Goal: Find specific page/section: Find specific page/section

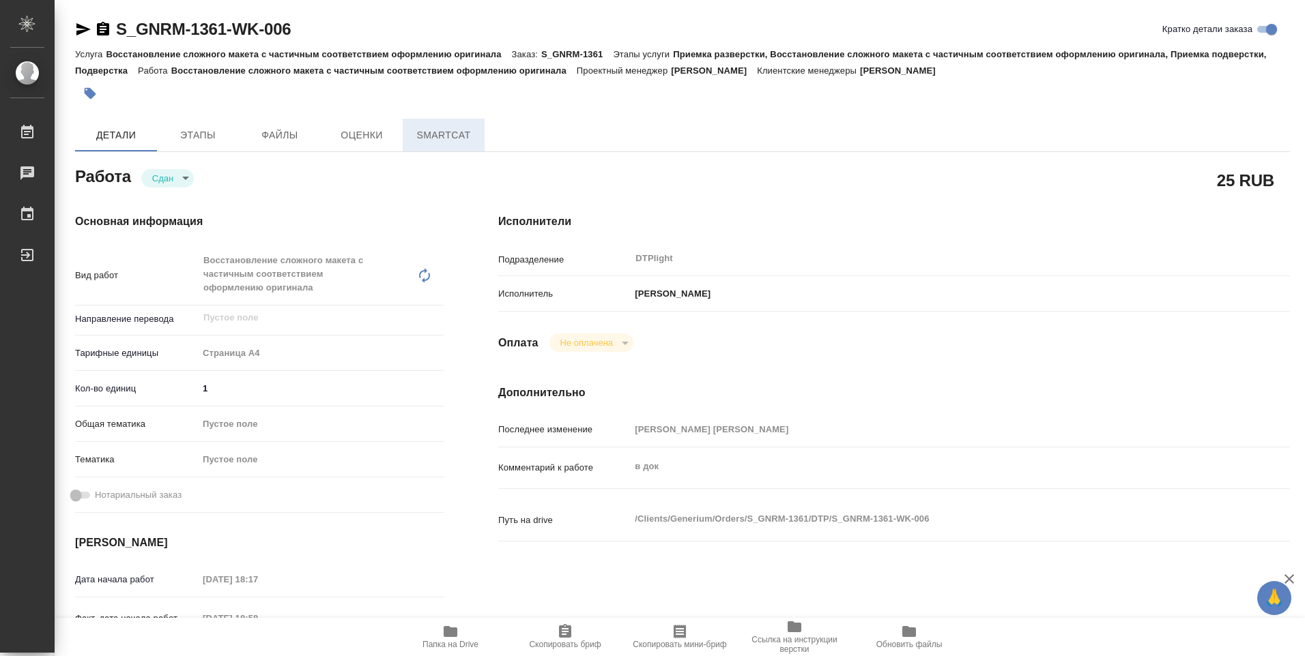
type textarea "x"
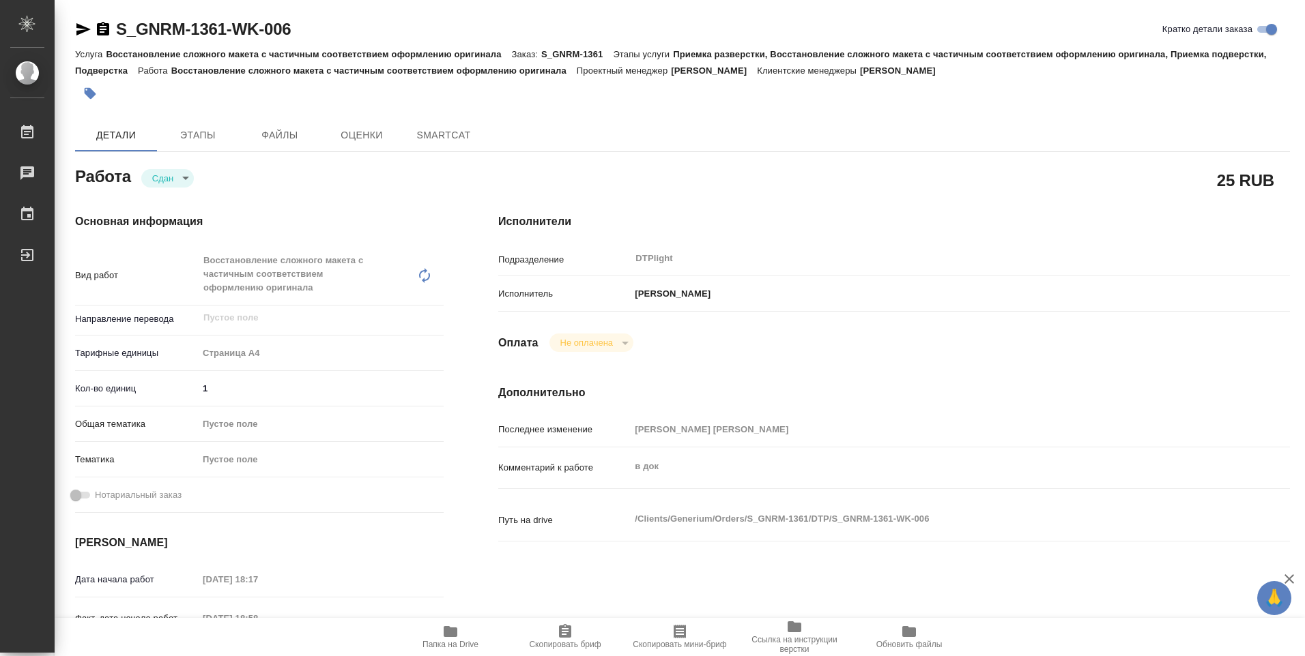
type textarea "x"
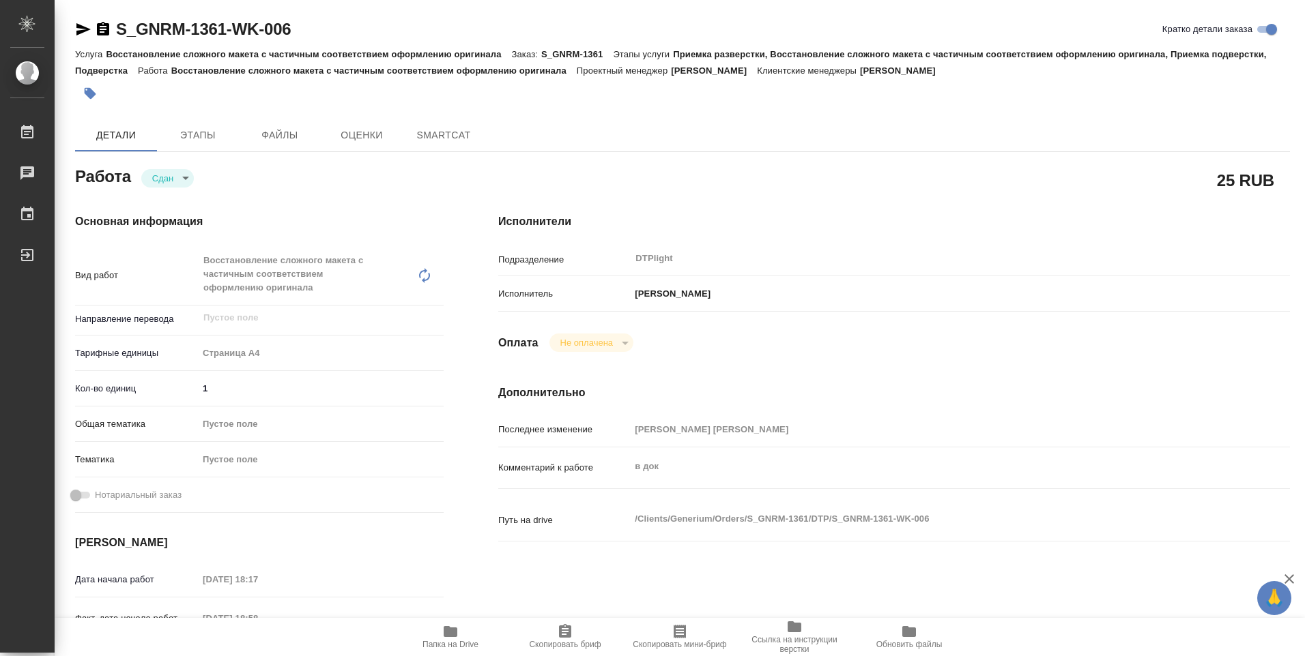
type textarea "x"
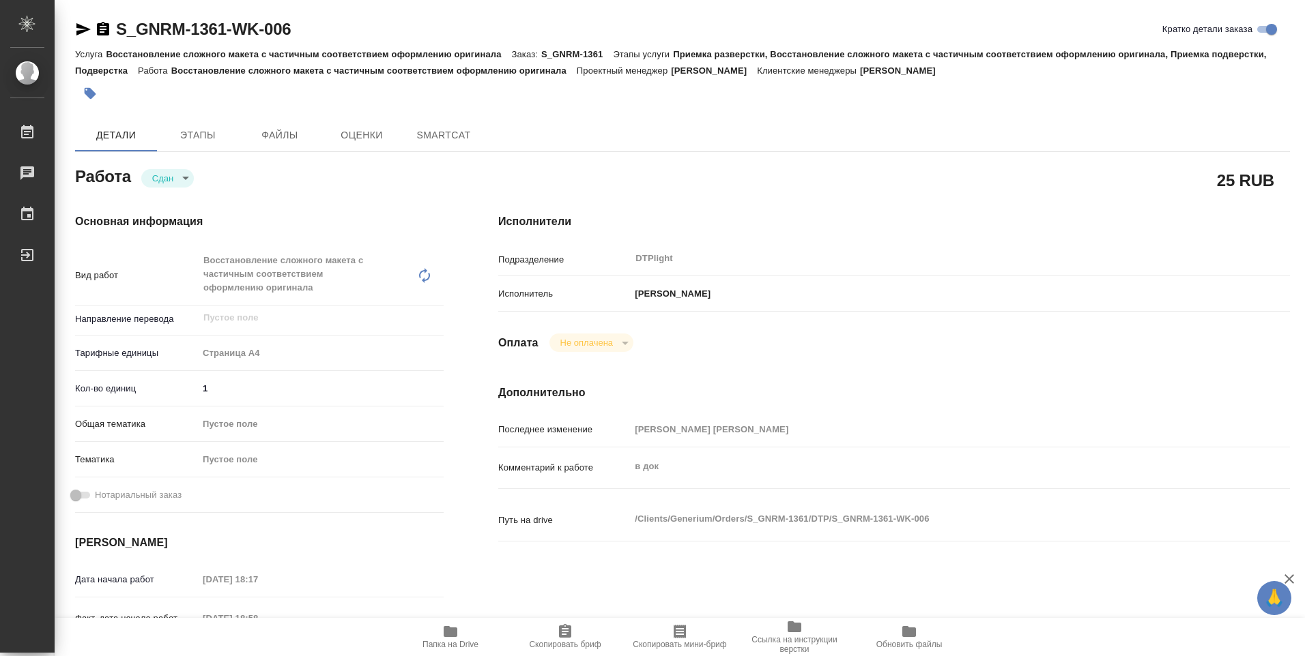
type textarea "x"
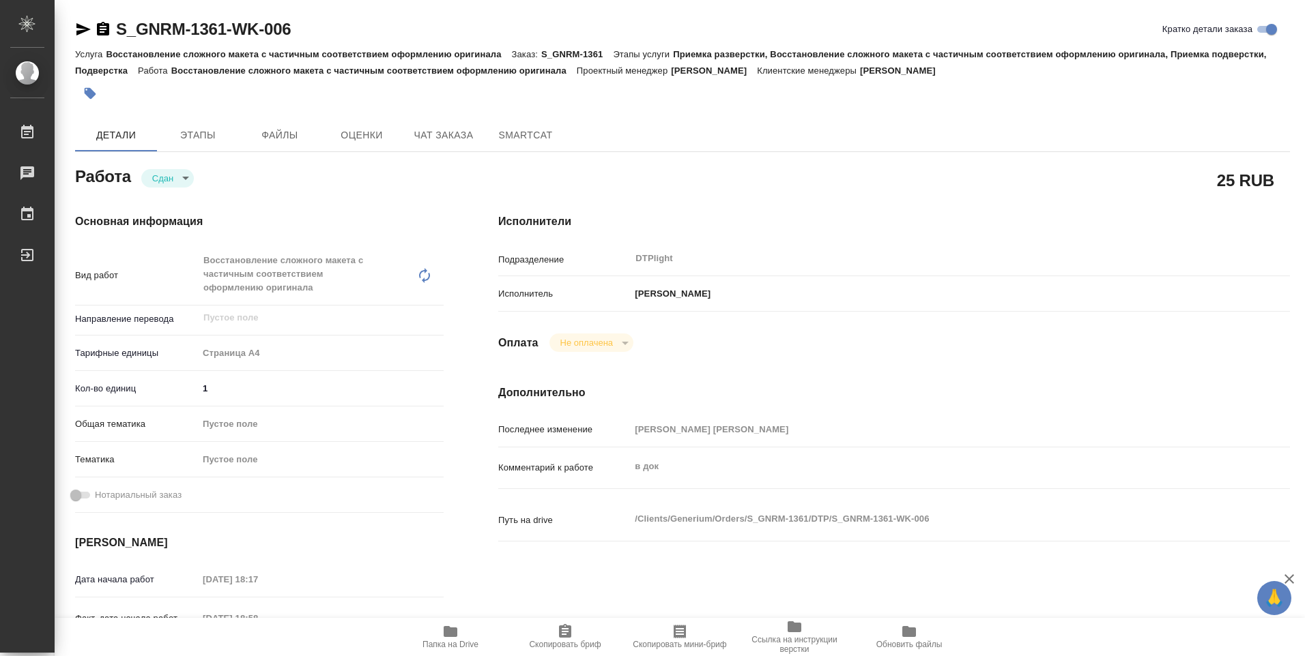
type textarea "x"
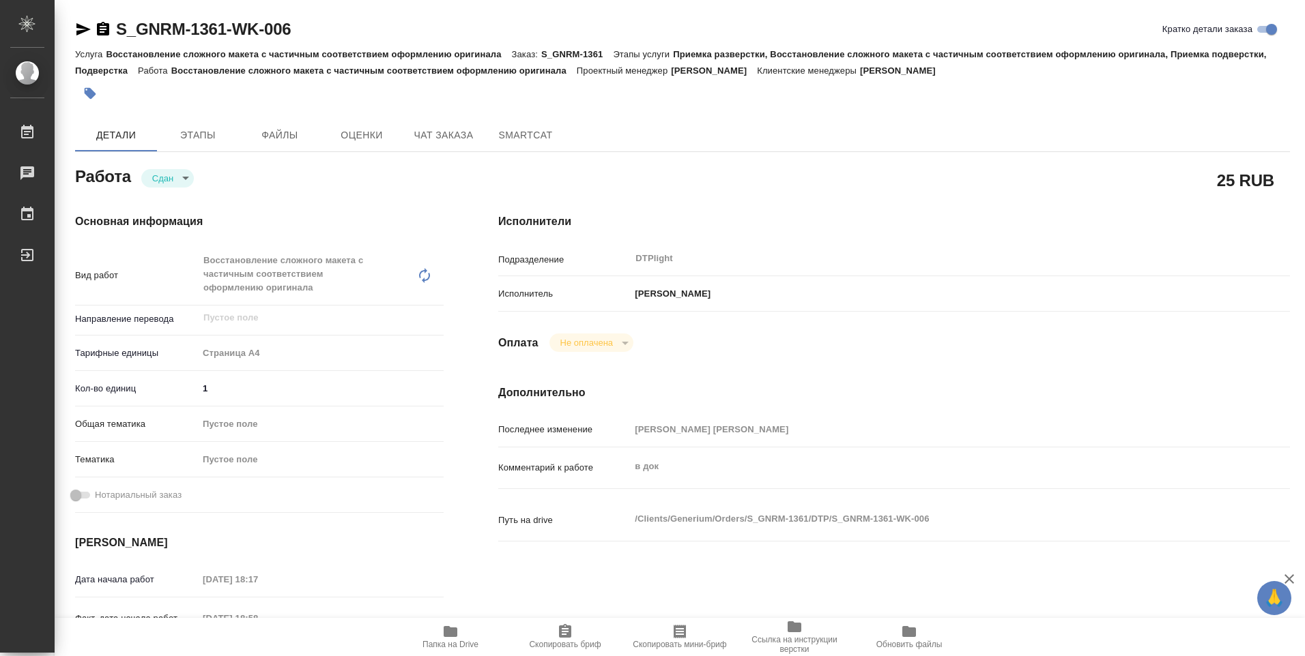
type textarea "x"
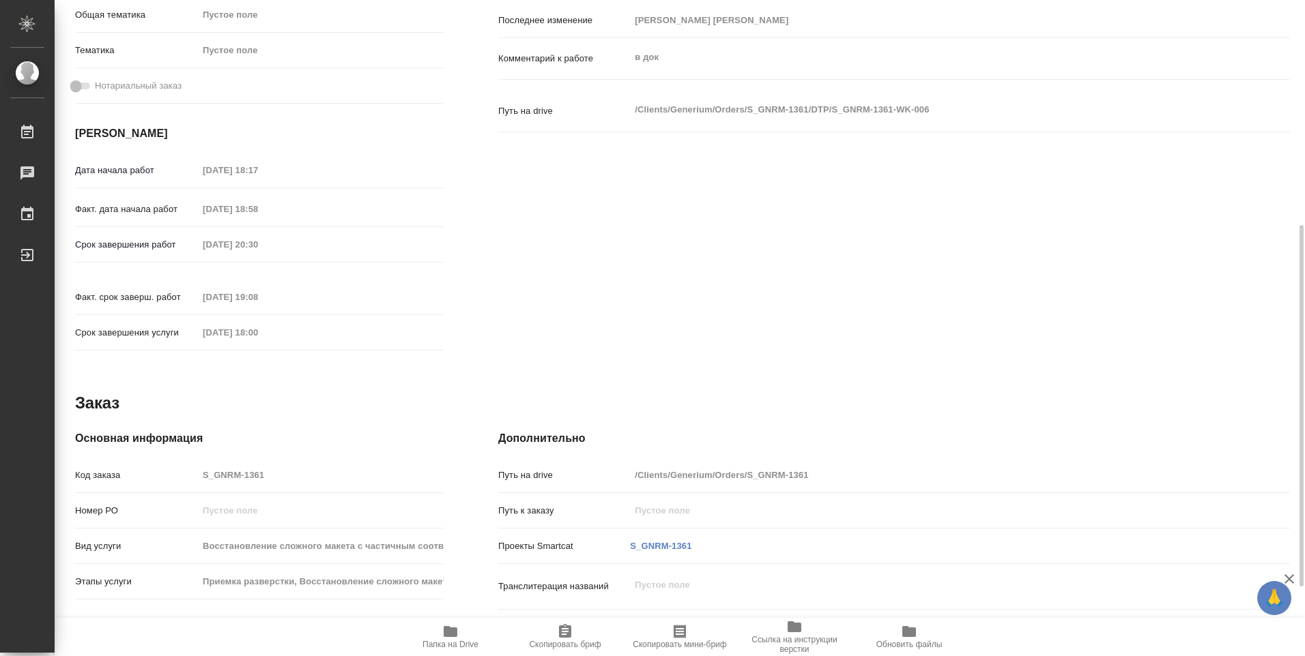
scroll to position [478, 0]
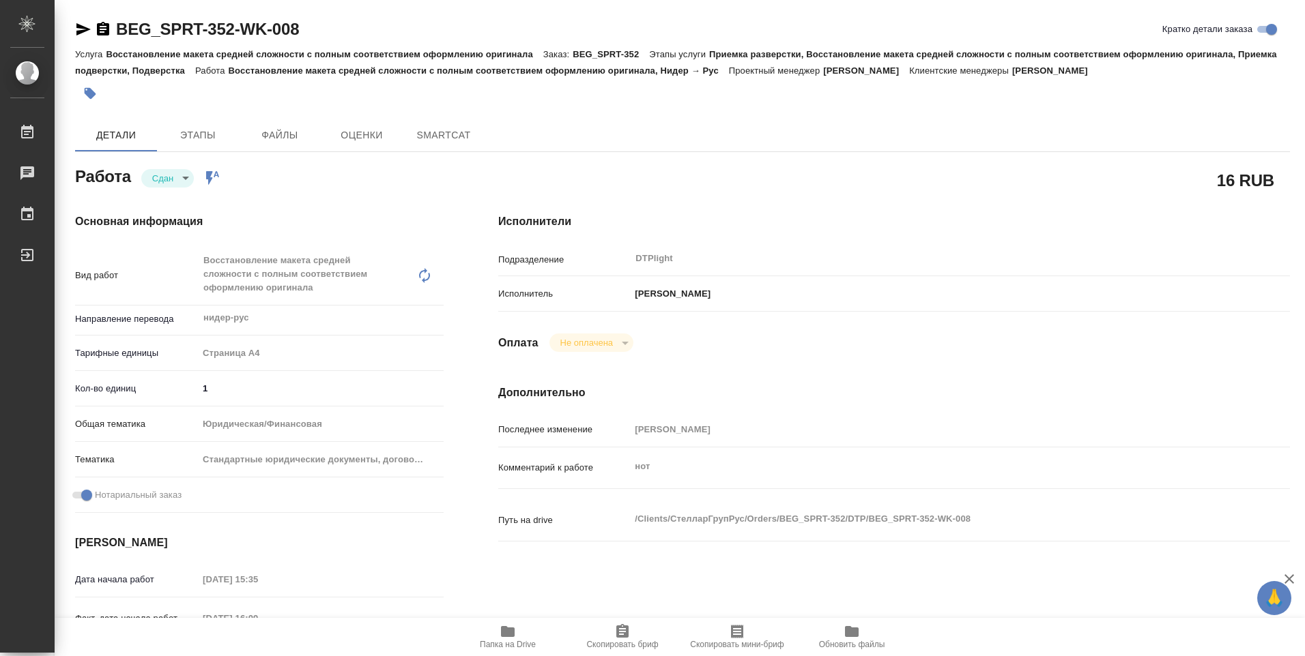
type textarea "x"
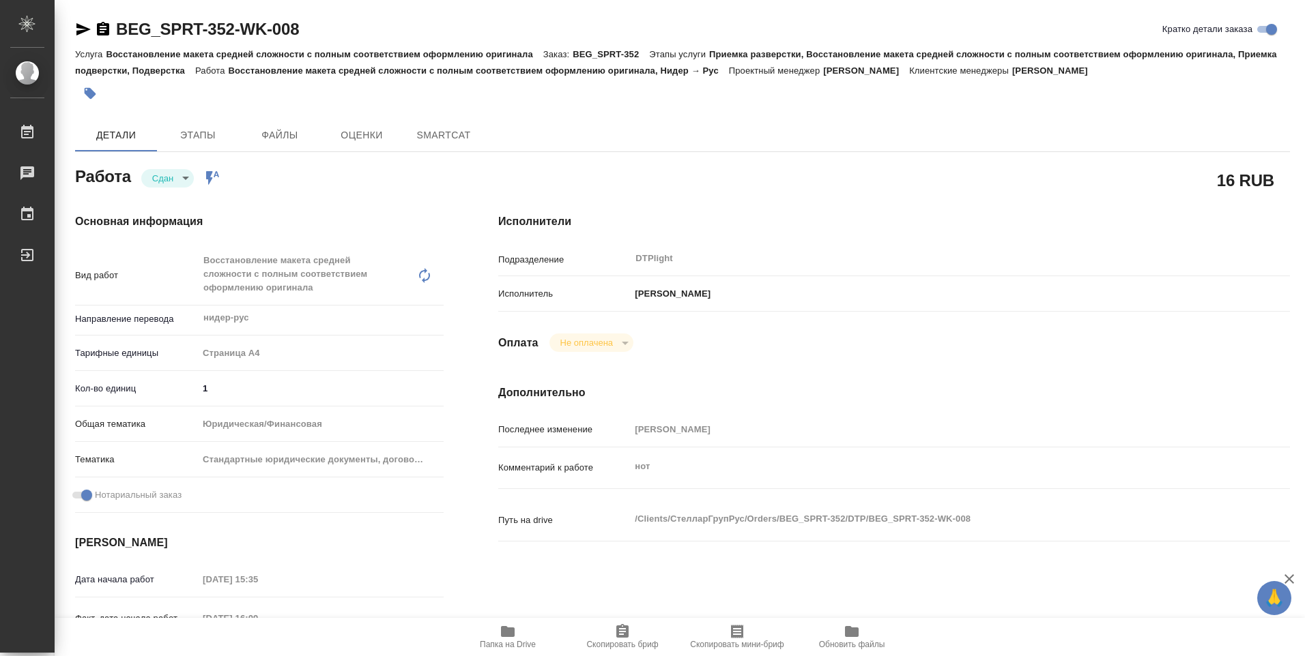
type textarea "x"
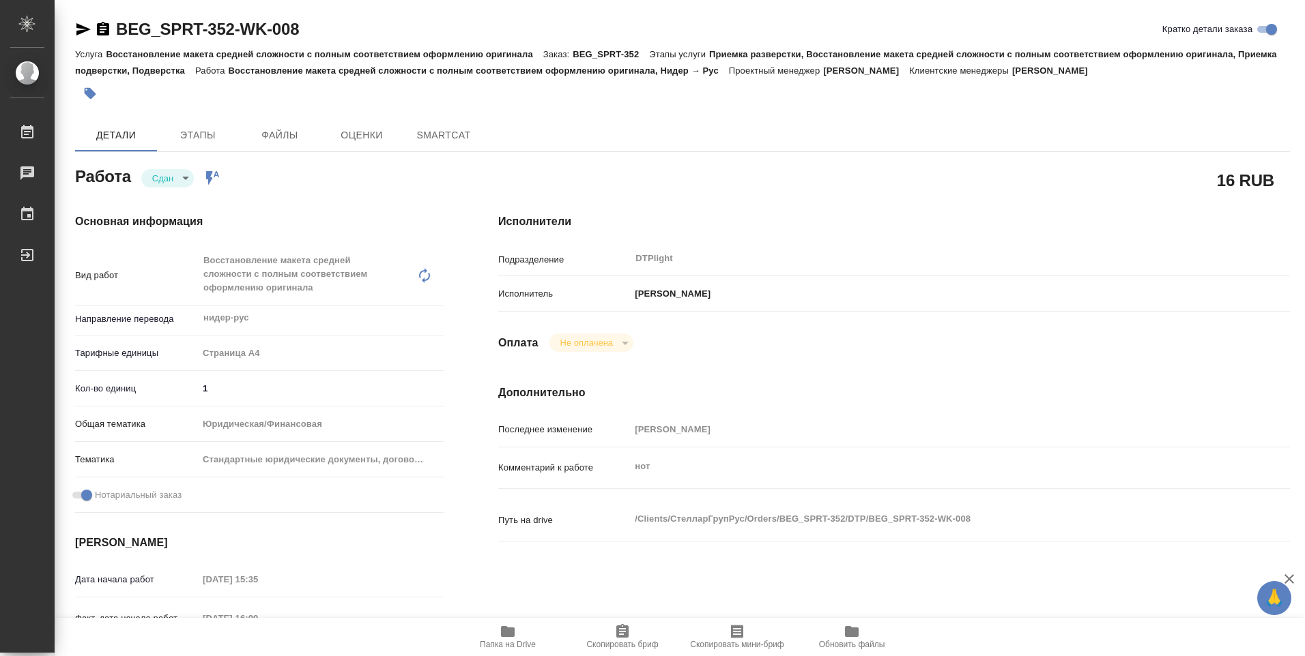
type textarea "x"
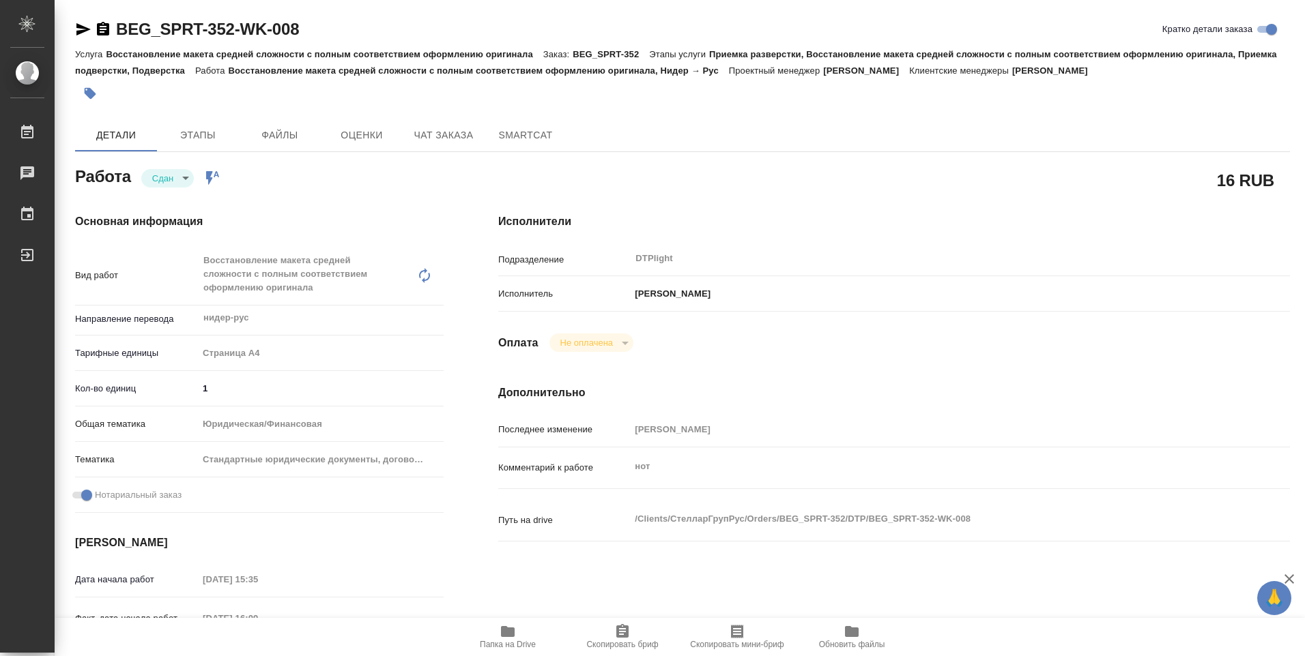
type textarea "x"
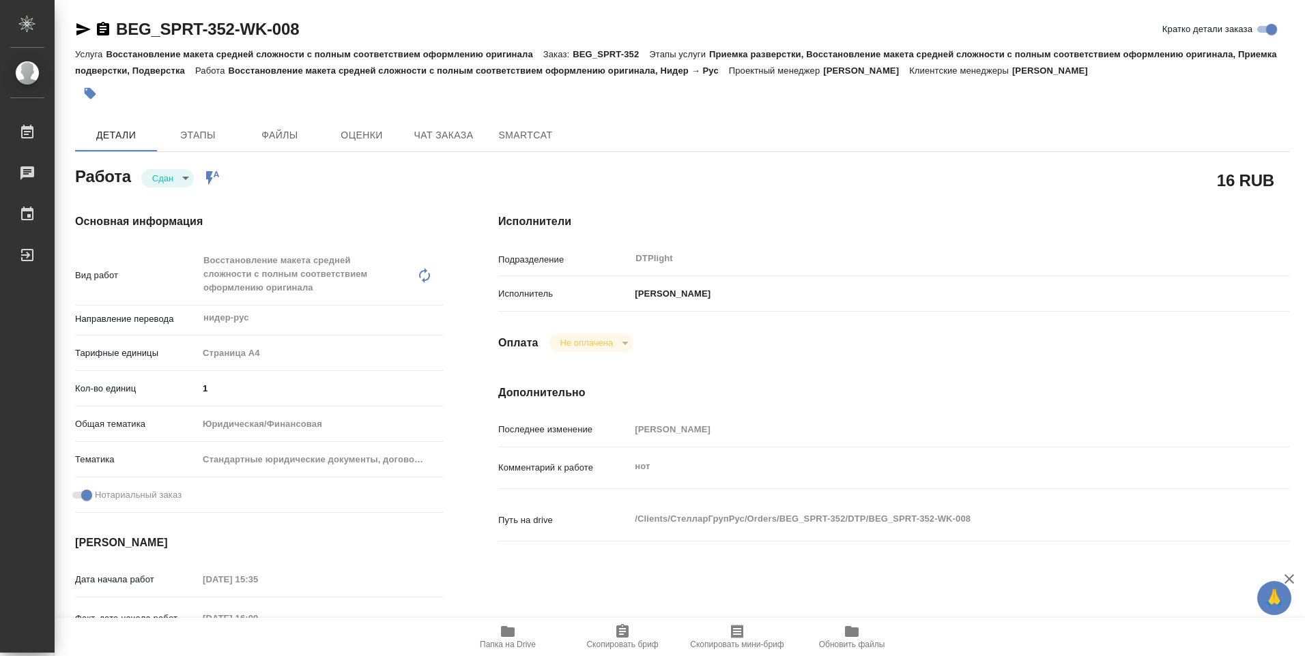
scroll to position [205, 0]
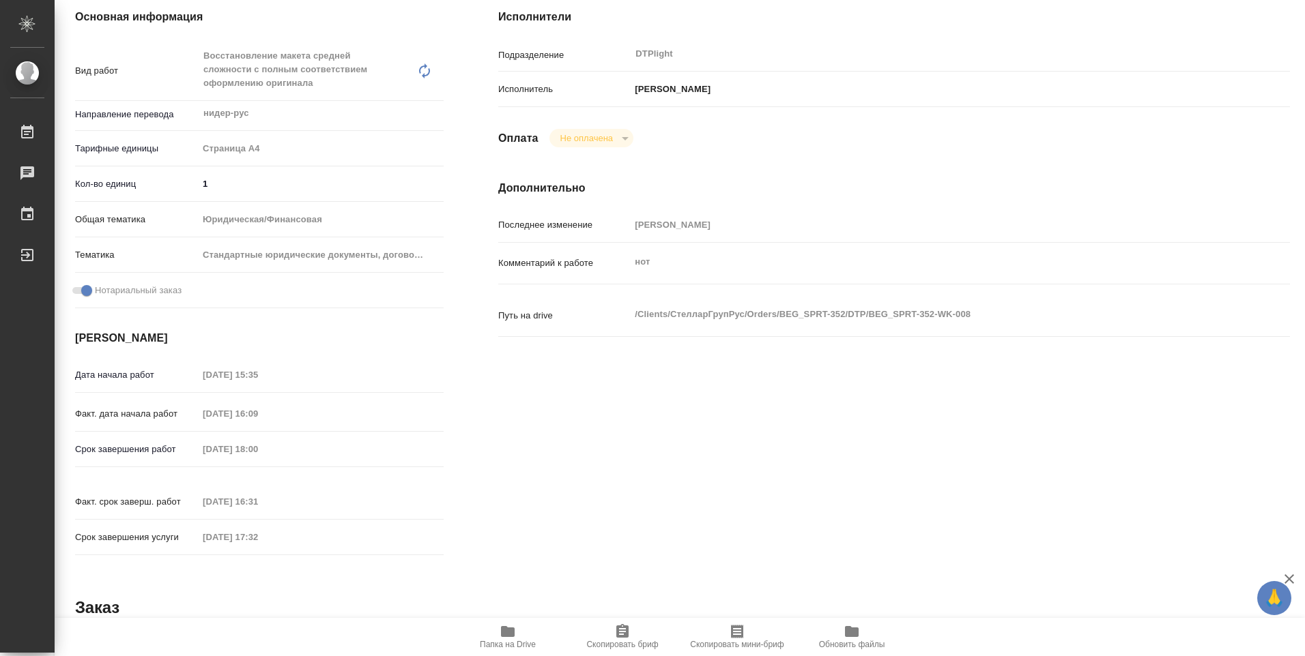
type textarea "x"
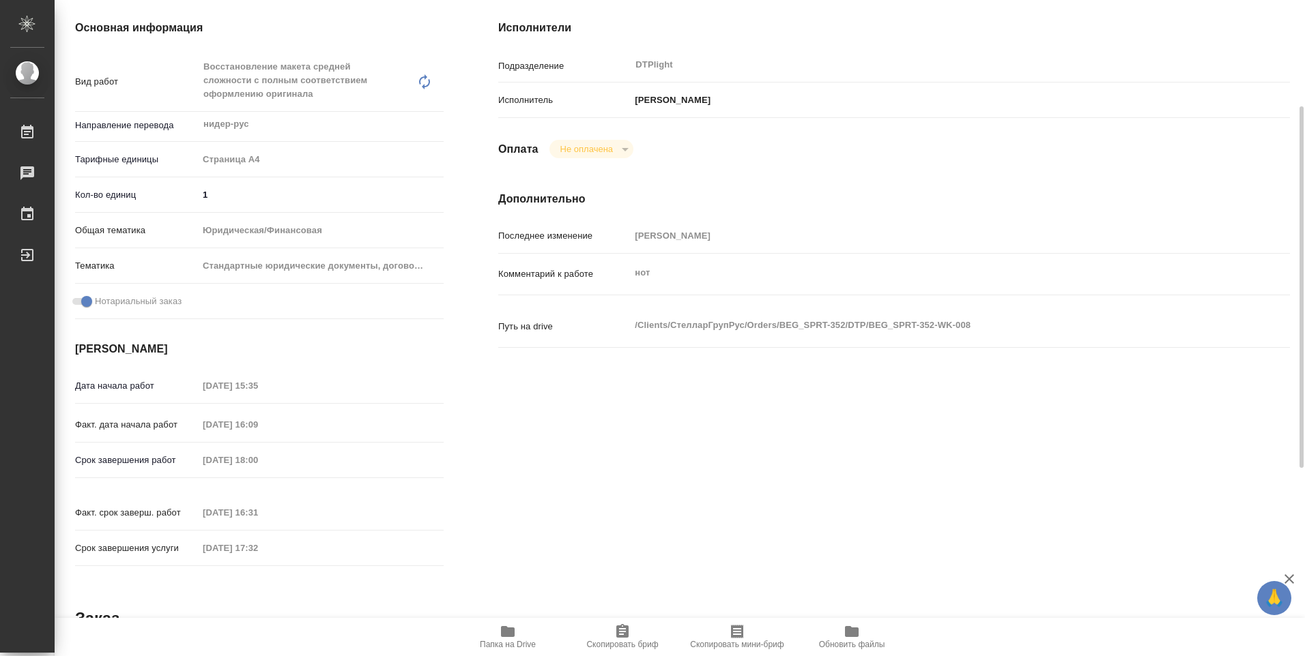
scroll to position [0, 0]
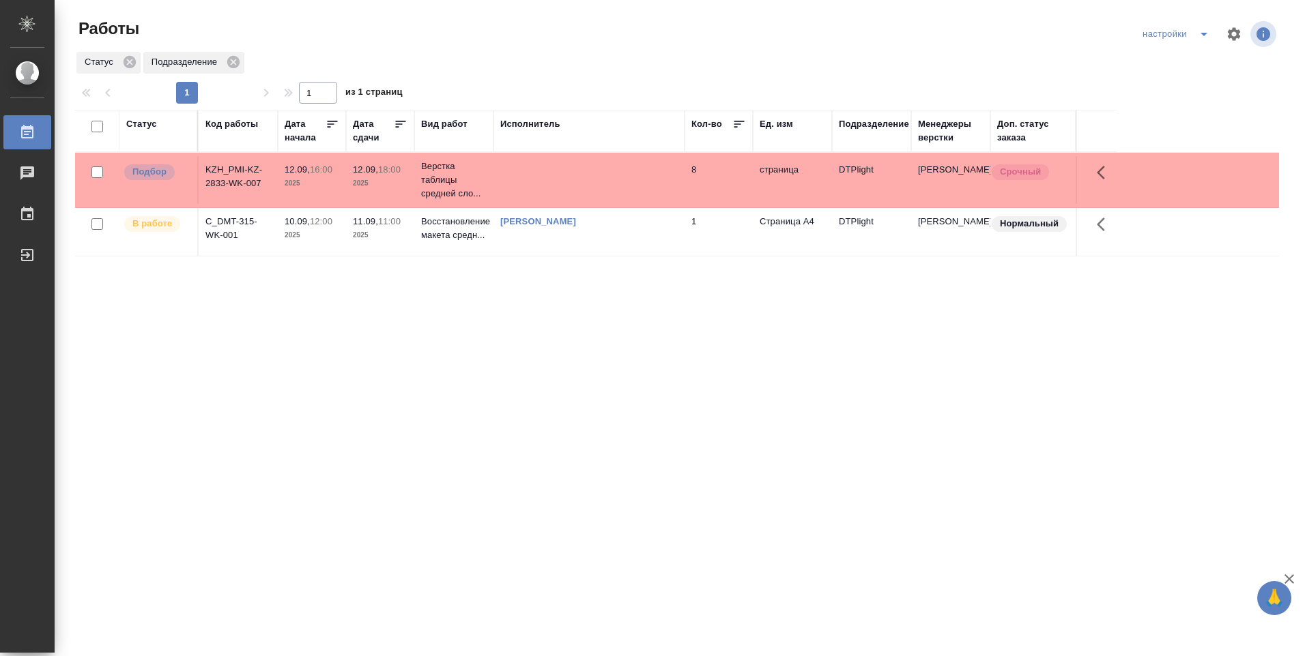
click at [236, 231] on td "C_DMT-315-WK-001" at bounding box center [238, 232] width 79 height 48
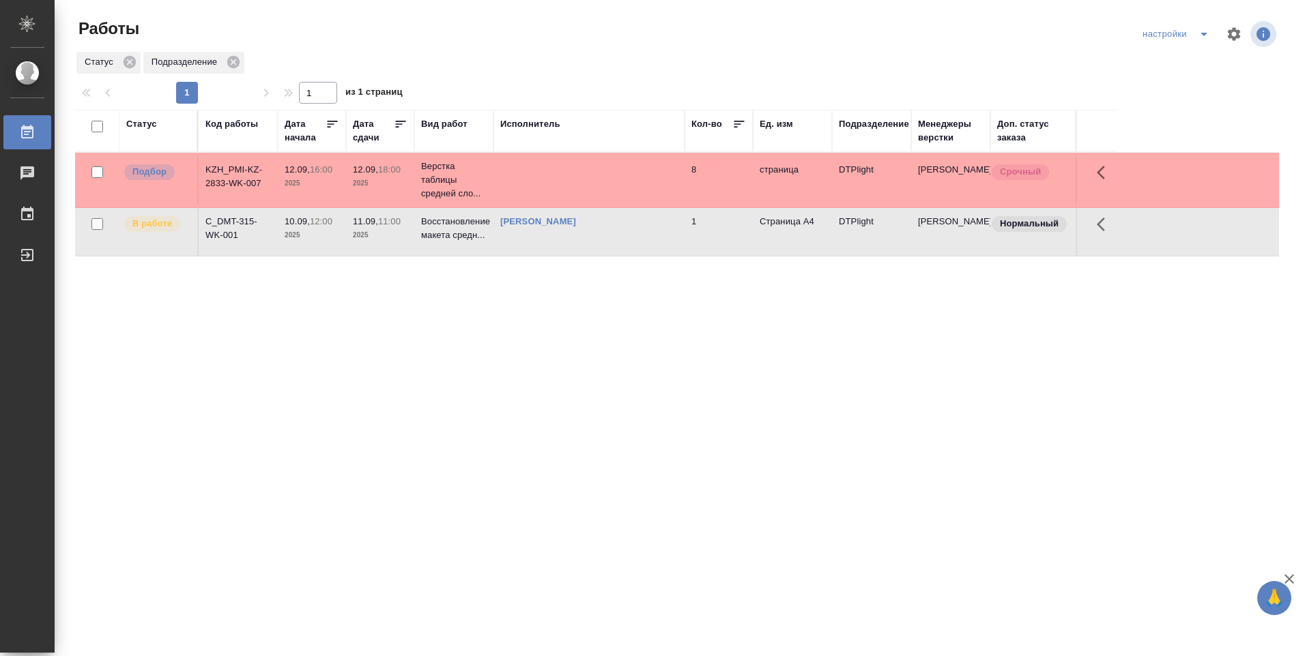
click at [238, 232] on td "C_DMT-315-WK-001" at bounding box center [238, 232] width 79 height 48
click at [238, 233] on td "C_DMT-315-WK-001" at bounding box center [238, 232] width 79 height 48
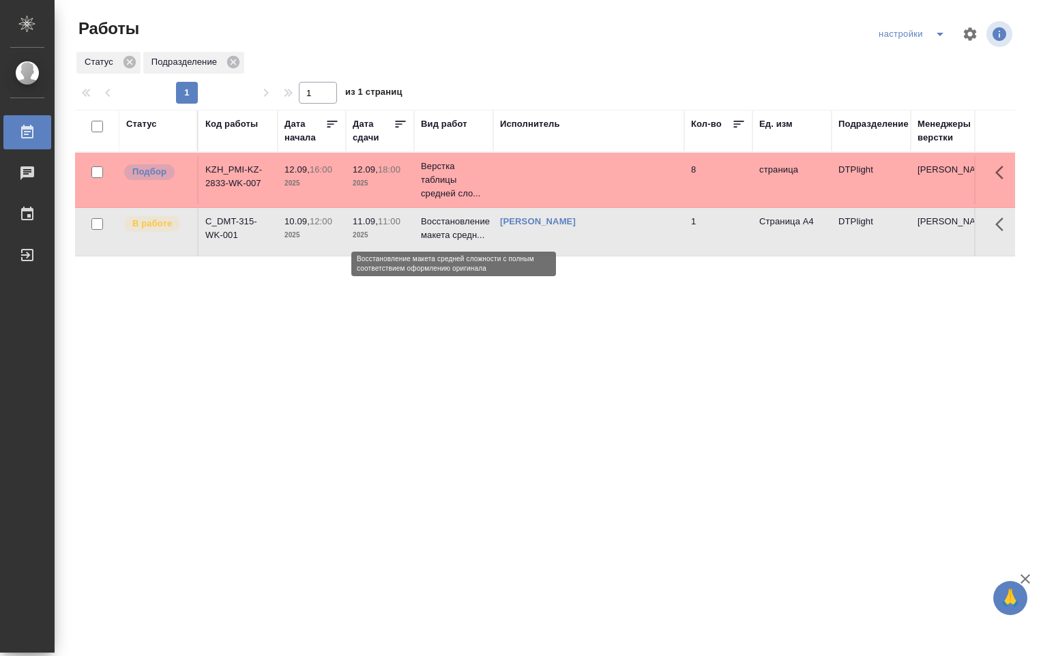
click at [449, 233] on p "Восстановление макета средн..." at bounding box center [454, 228] width 66 height 27
click at [448, 233] on p "Восстановление макета средн..." at bounding box center [454, 228] width 66 height 27
click at [447, 194] on p "Верстка таблицы средней сло..." at bounding box center [454, 180] width 66 height 41
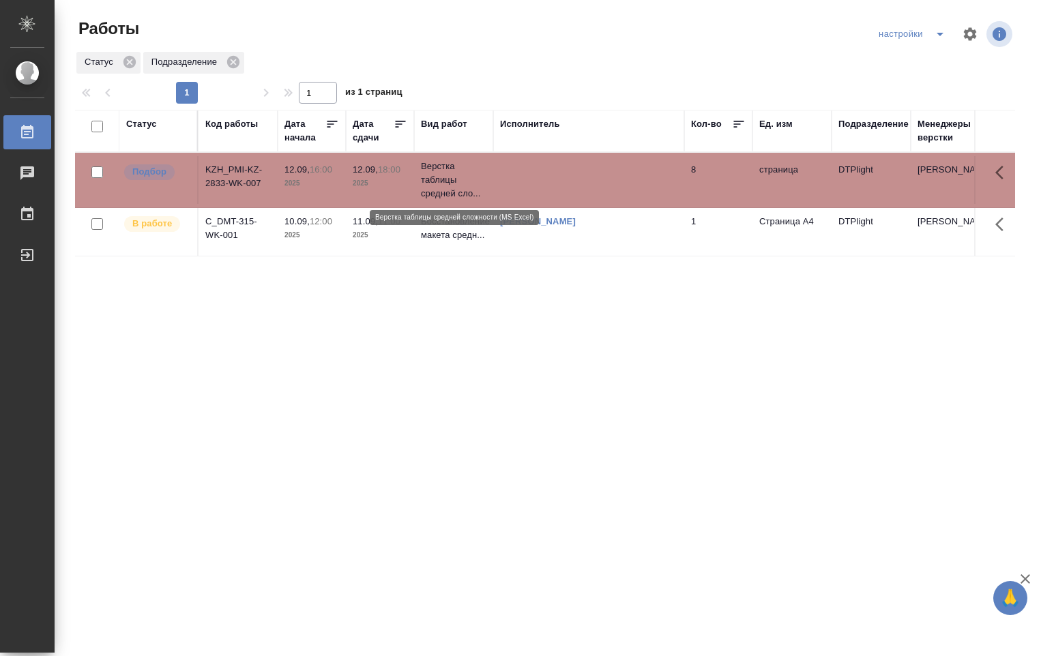
click at [444, 190] on p "Верстка таблицы средней сло..." at bounding box center [454, 180] width 66 height 41
click at [437, 184] on p "Верстка таблицы средней сло..." at bounding box center [454, 180] width 66 height 41
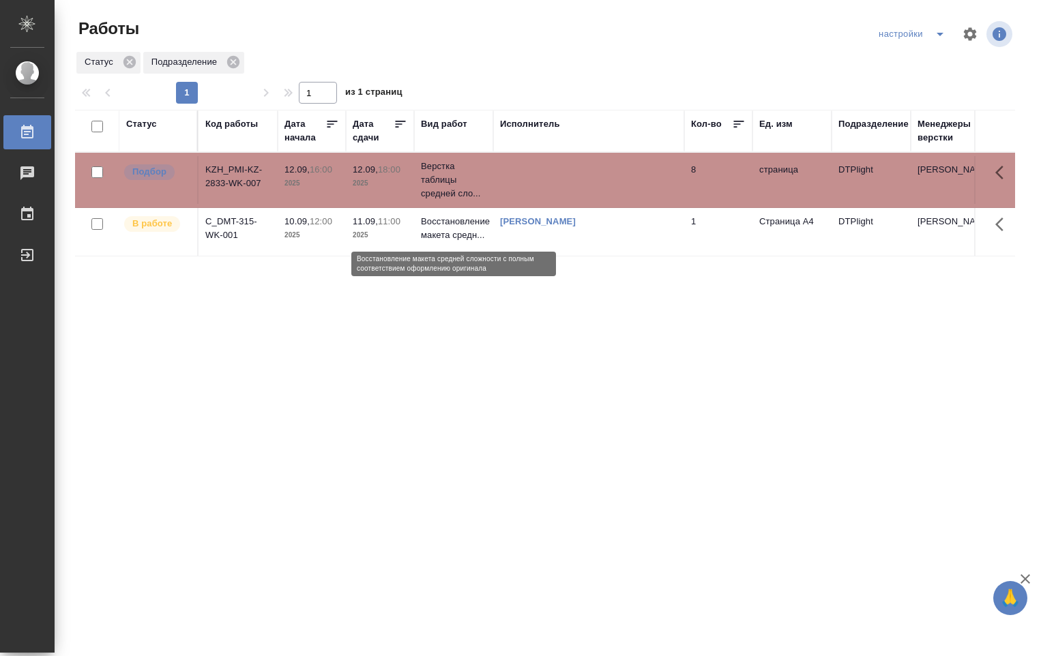
click at [472, 229] on p "Восстановление макета средн..." at bounding box center [454, 228] width 66 height 27
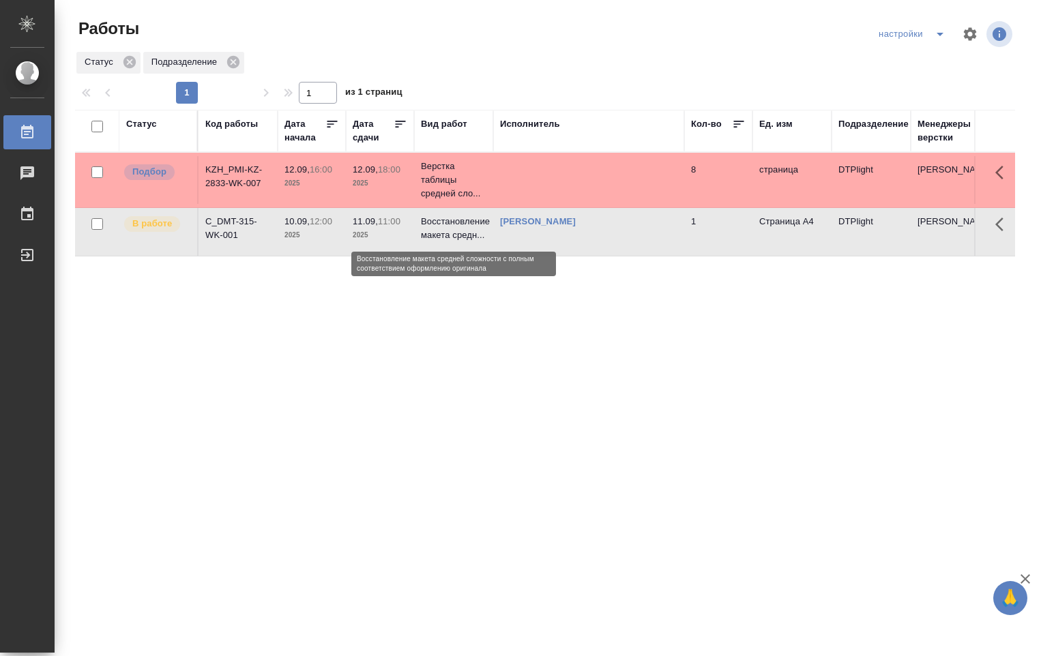
click at [472, 228] on p "Восстановление макета средн..." at bounding box center [454, 228] width 66 height 27
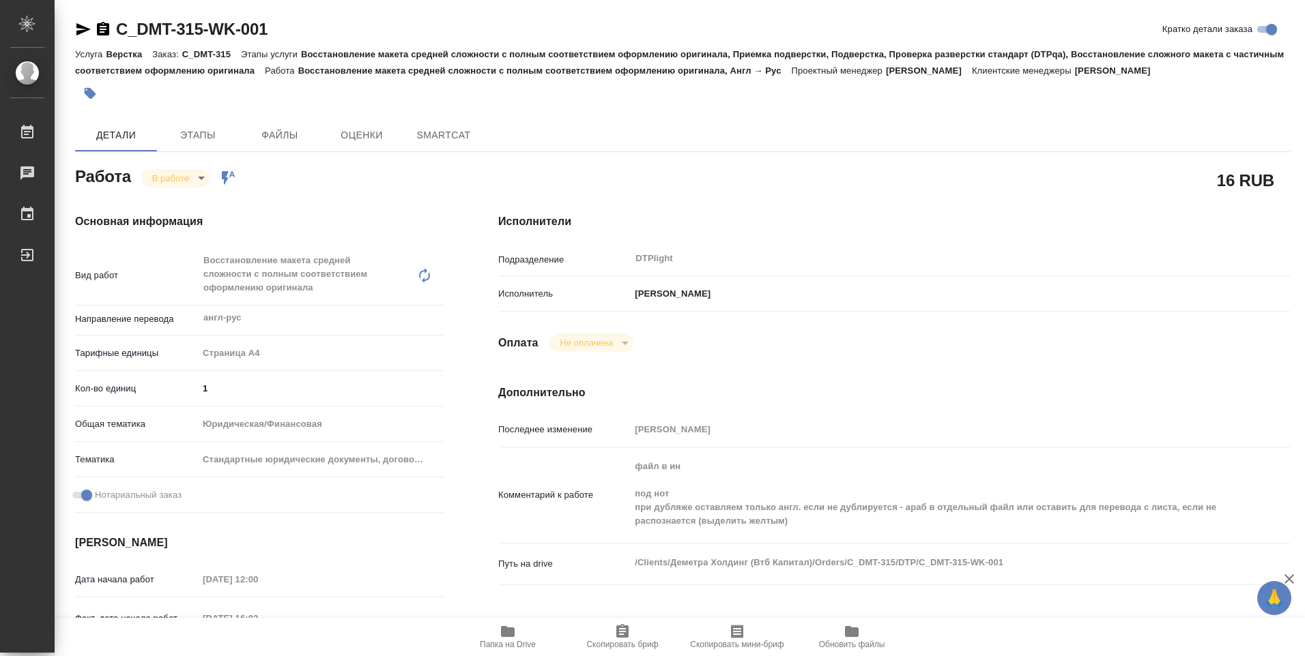
type textarea "x"
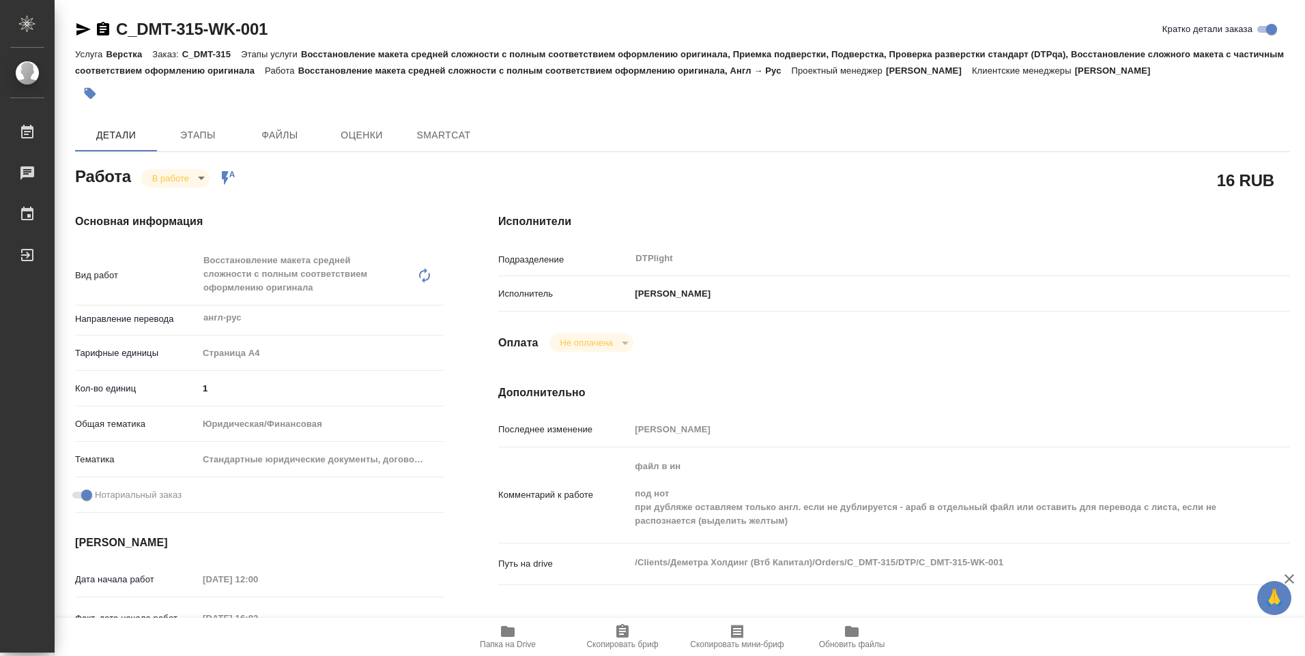
type textarea "x"
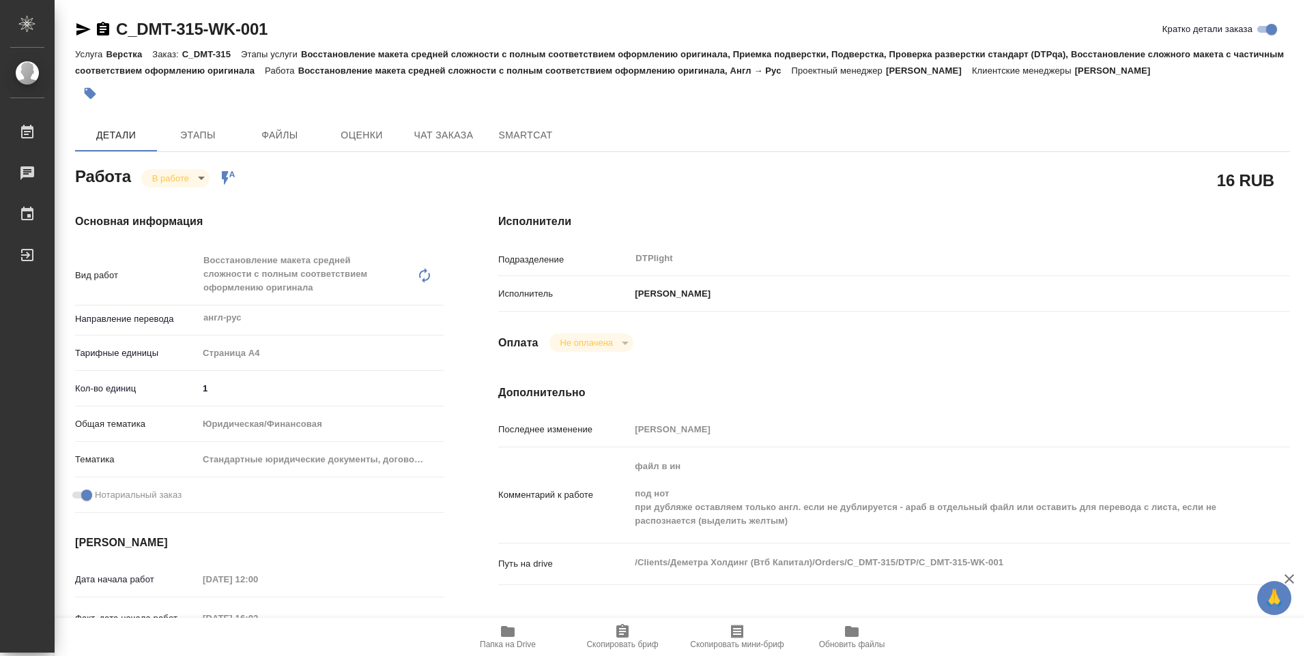
type textarea "x"
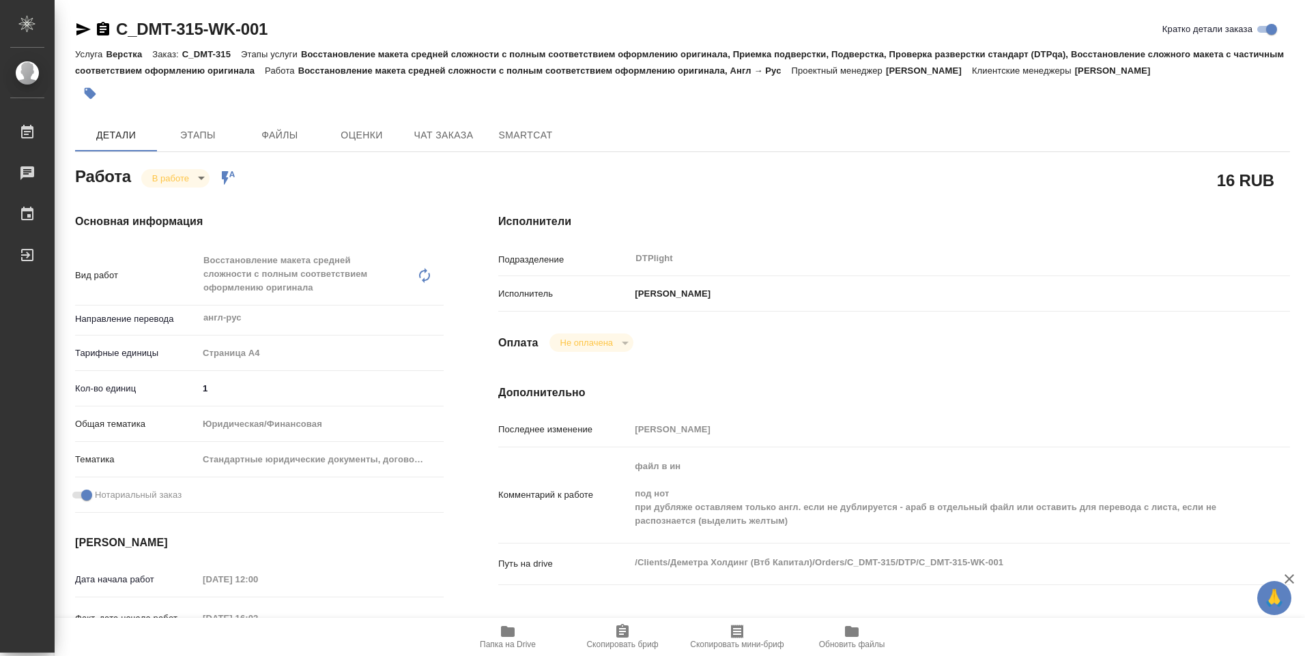
type textarea "x"
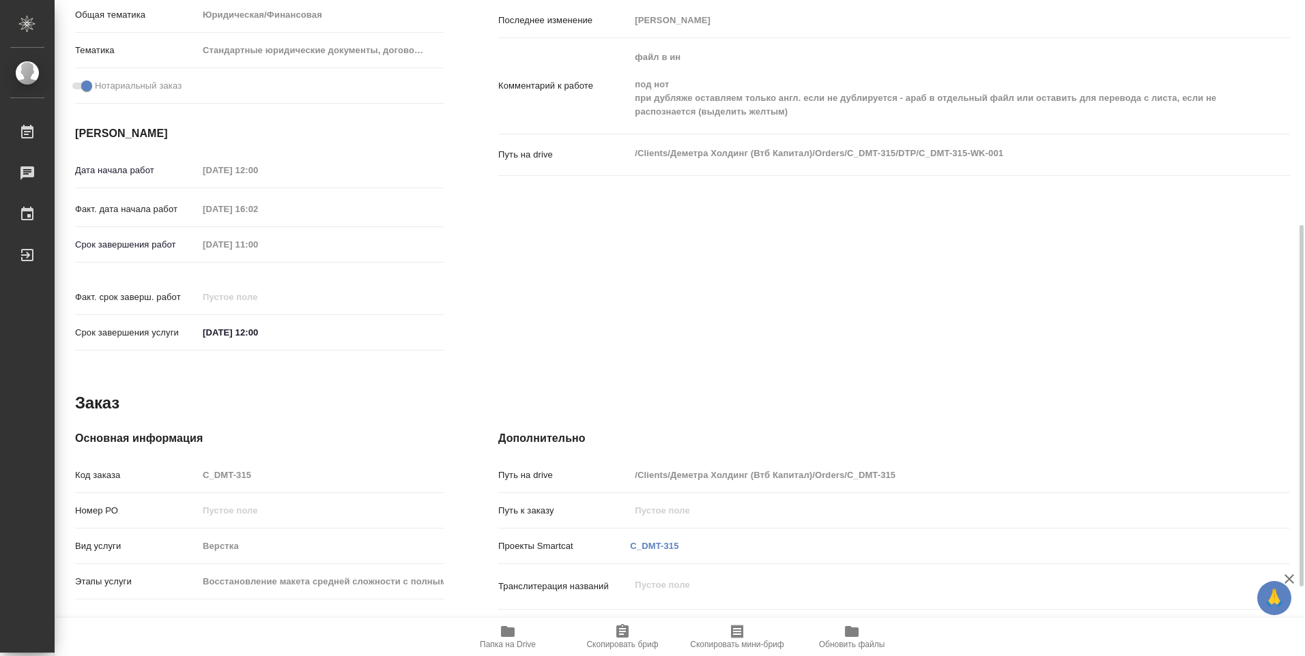
scroll to position [535, 0]
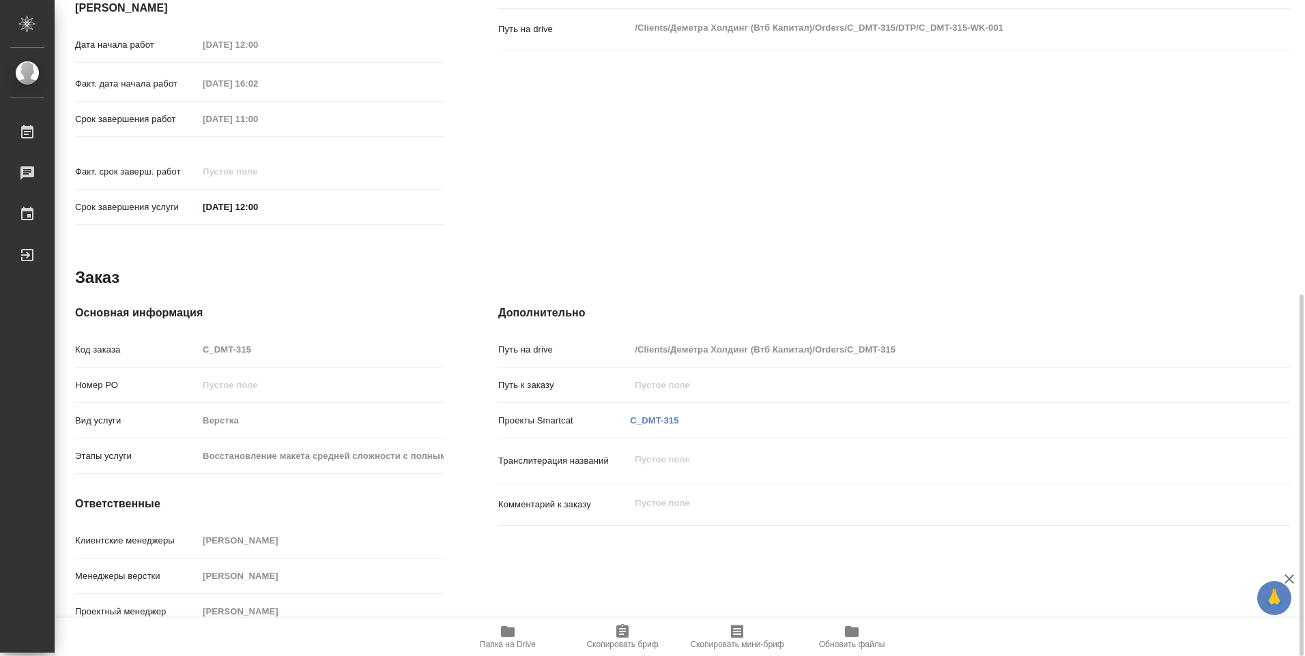
click at [518, 642] on span "Папка на Drive" at bounding box center [508, 645] width 56 height 10
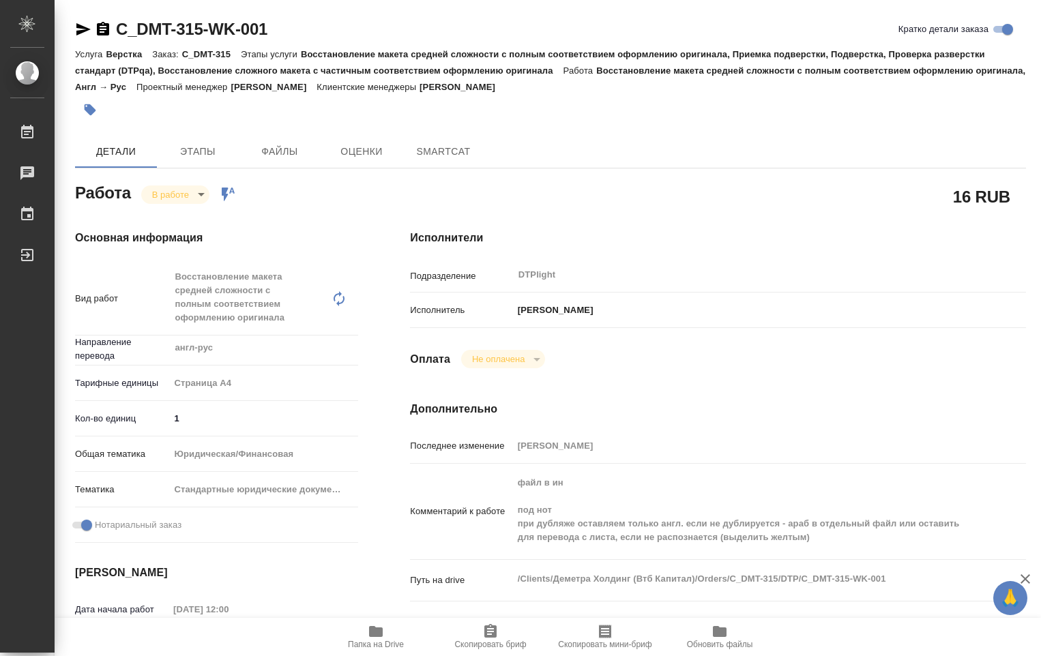
type textarea "x"
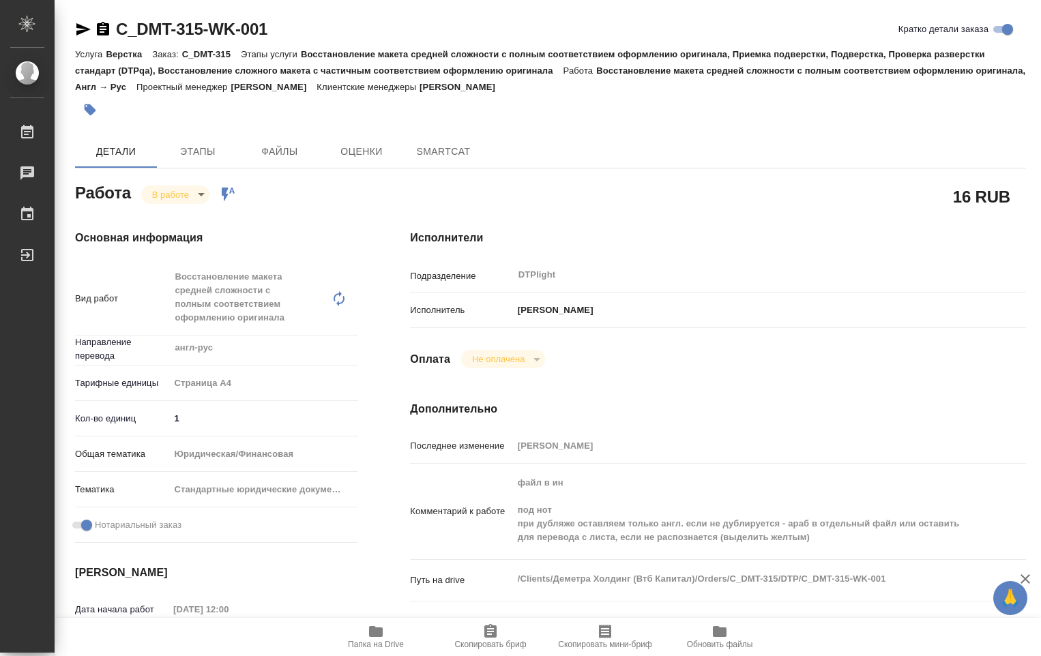
type textarea "x"
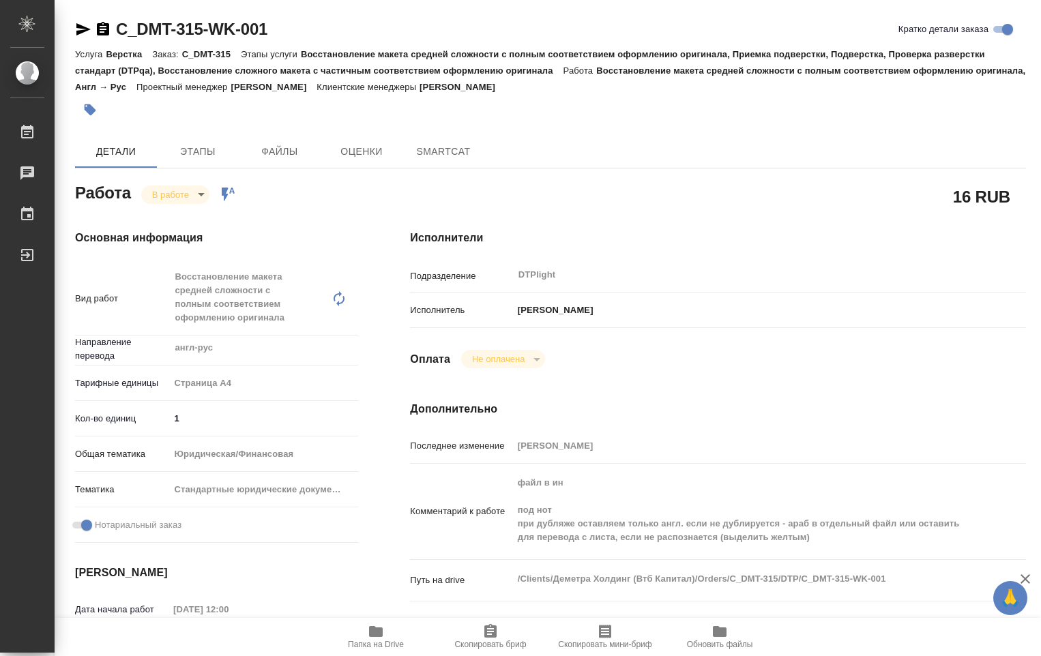
type textarea "x"
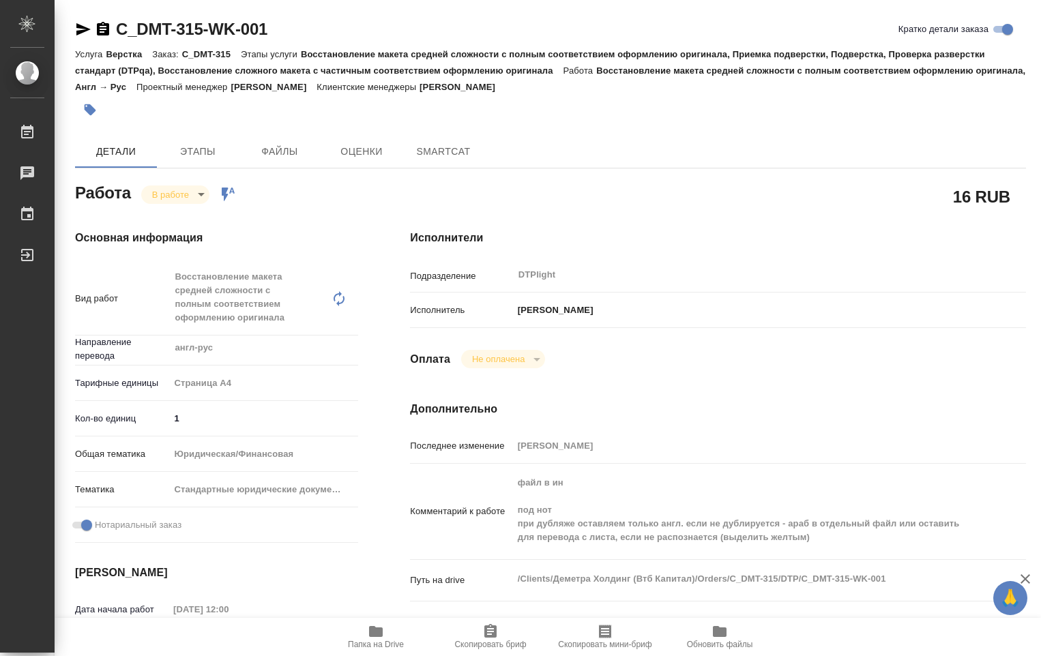
type textarea "x"
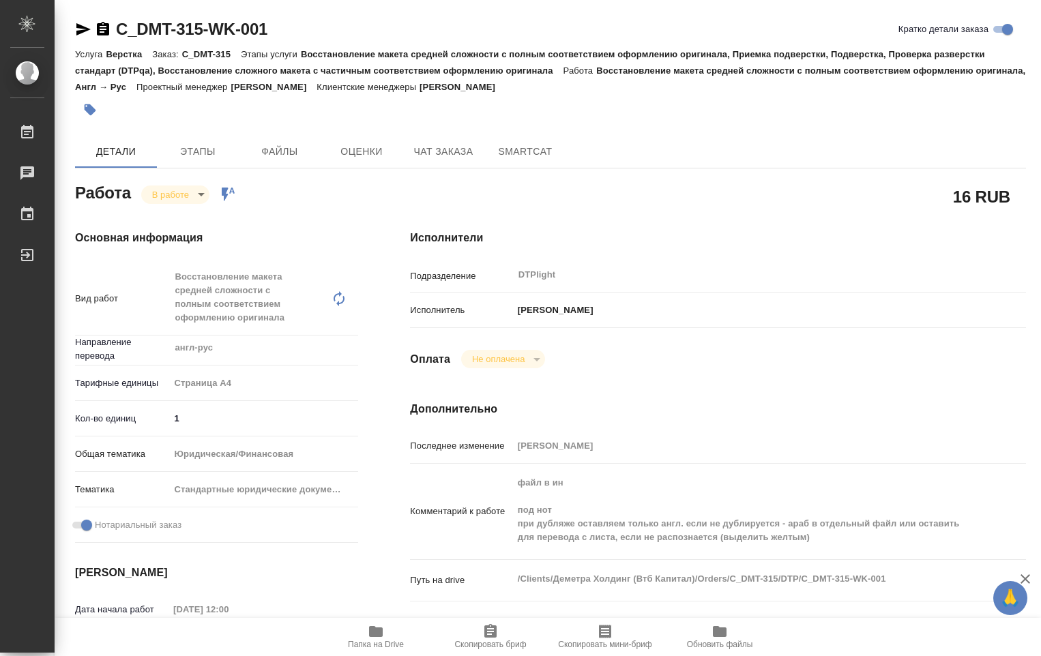
type textarea "x"
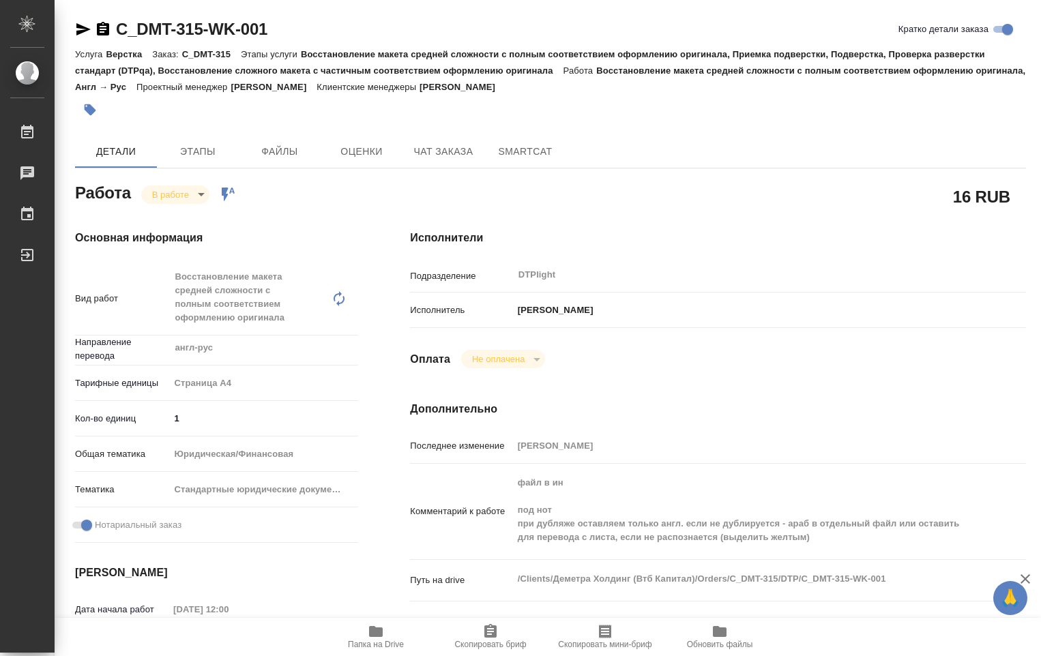
type textarea "x"
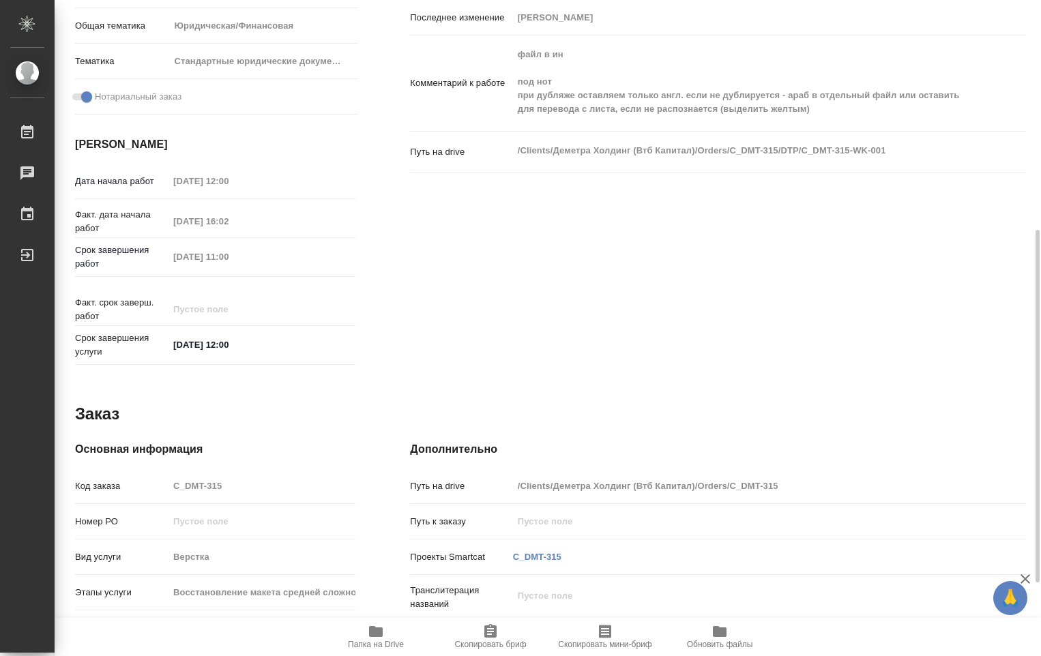
scroll to position [224, 0]
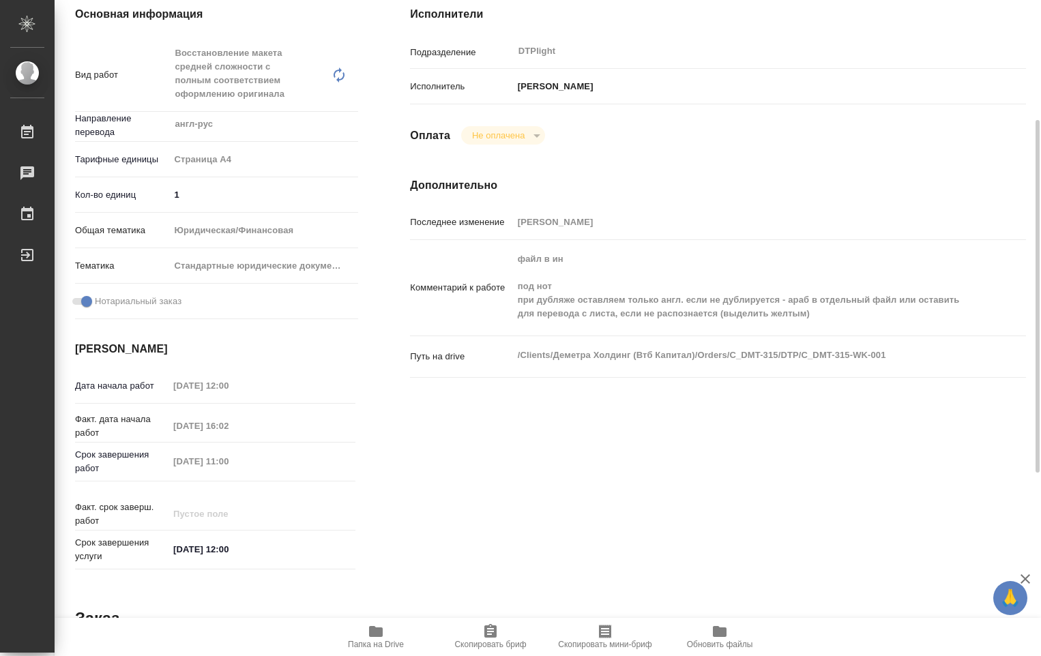
click at [733, 480] on div "Исполнители Подразделение DTPlight ​ Исполнитель [PERSON_NAME] Не оплачена notP…" at bounding box center [718, 291] width 671 height 624
type textarea "x"
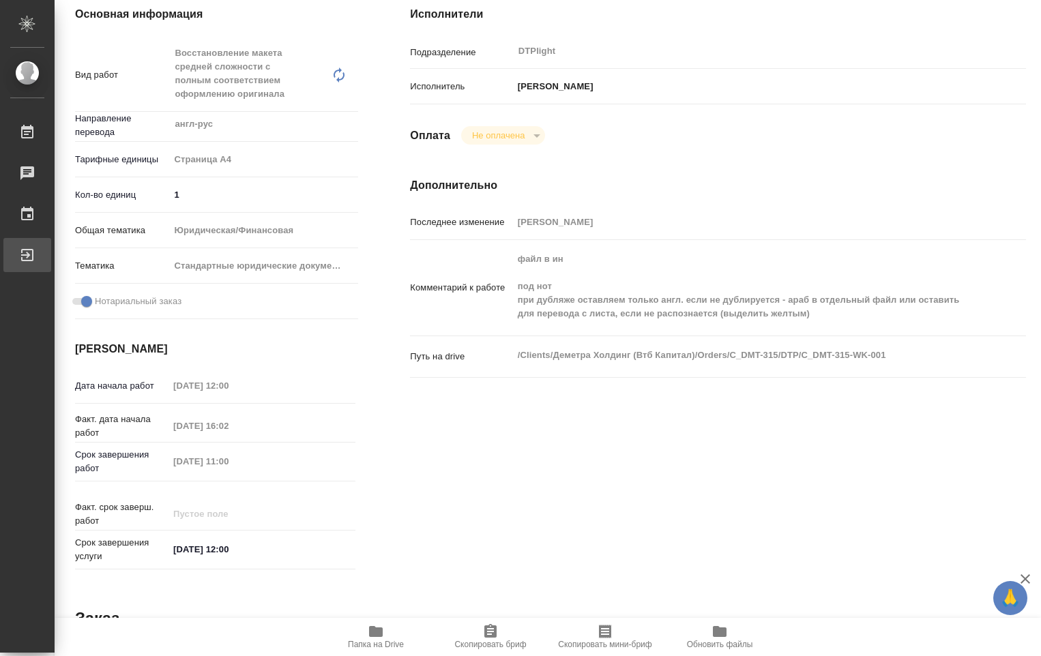
type textarea "x"
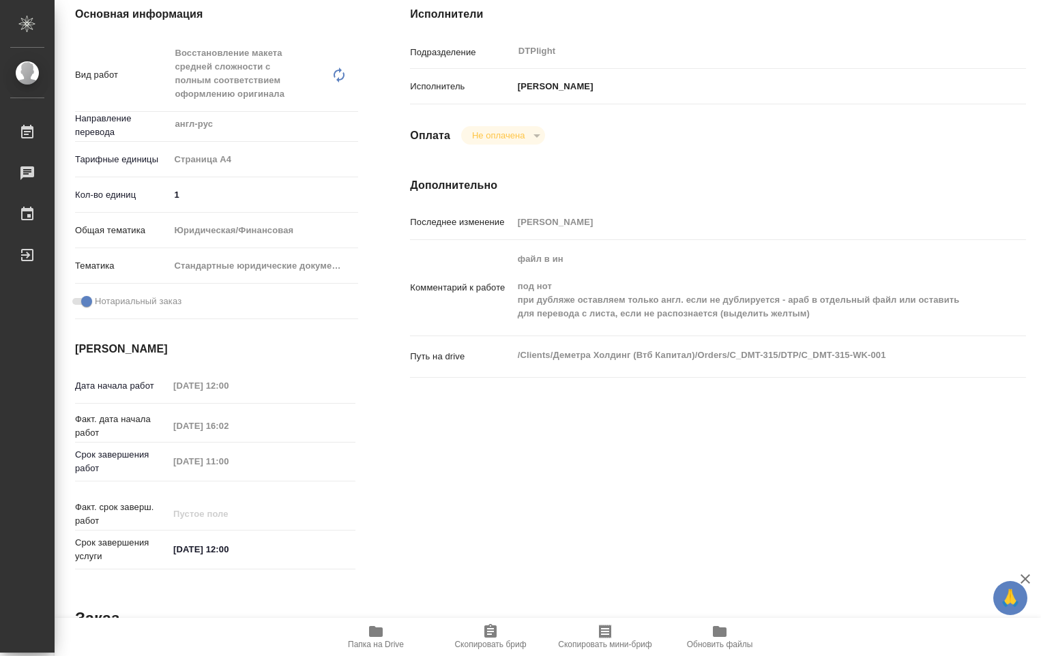
type textarea "x"
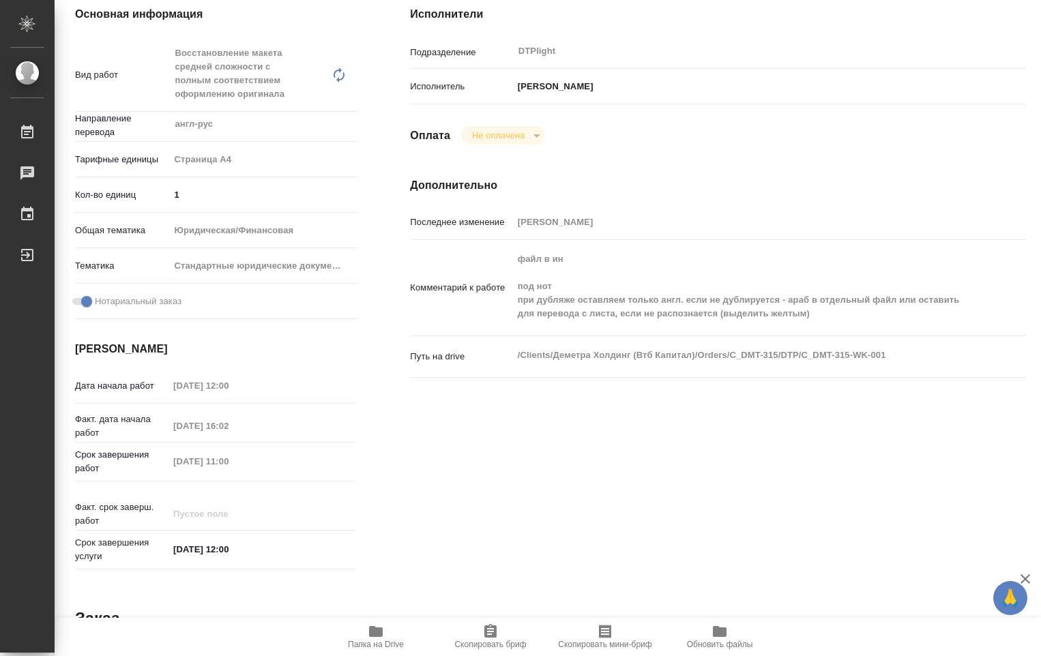
type textarea "x"
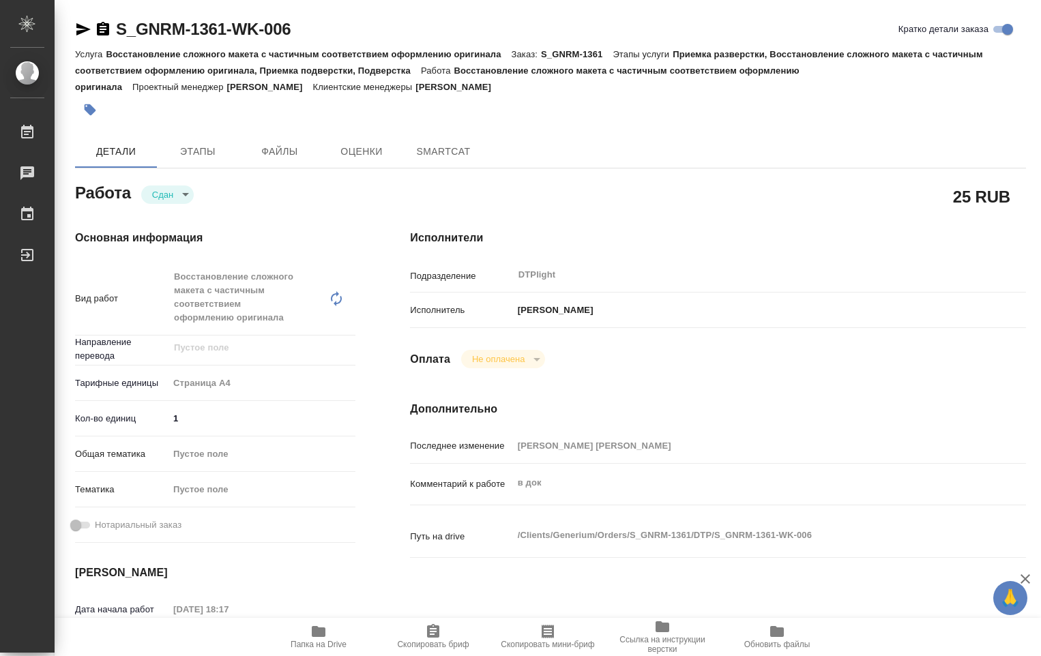
type textarea "x"
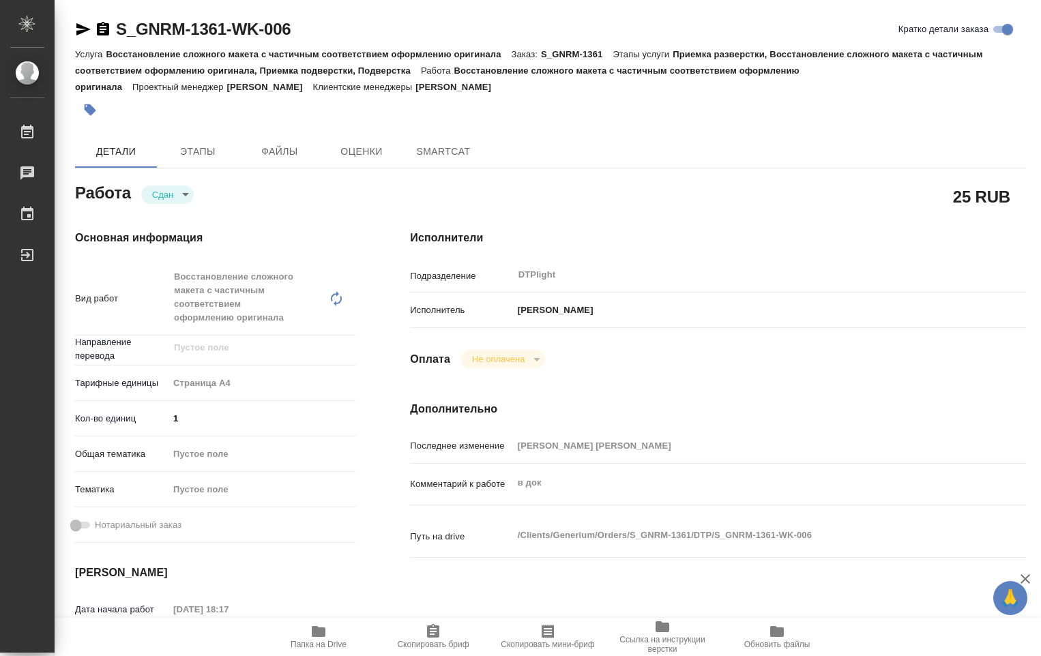
type textarea "x"
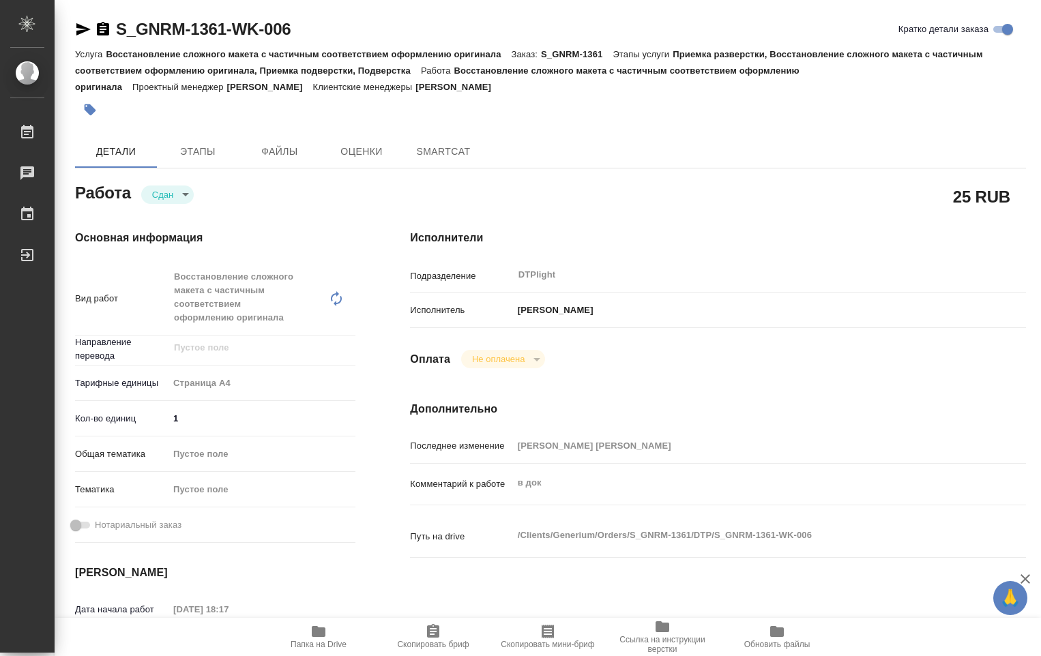
type textarea "x"
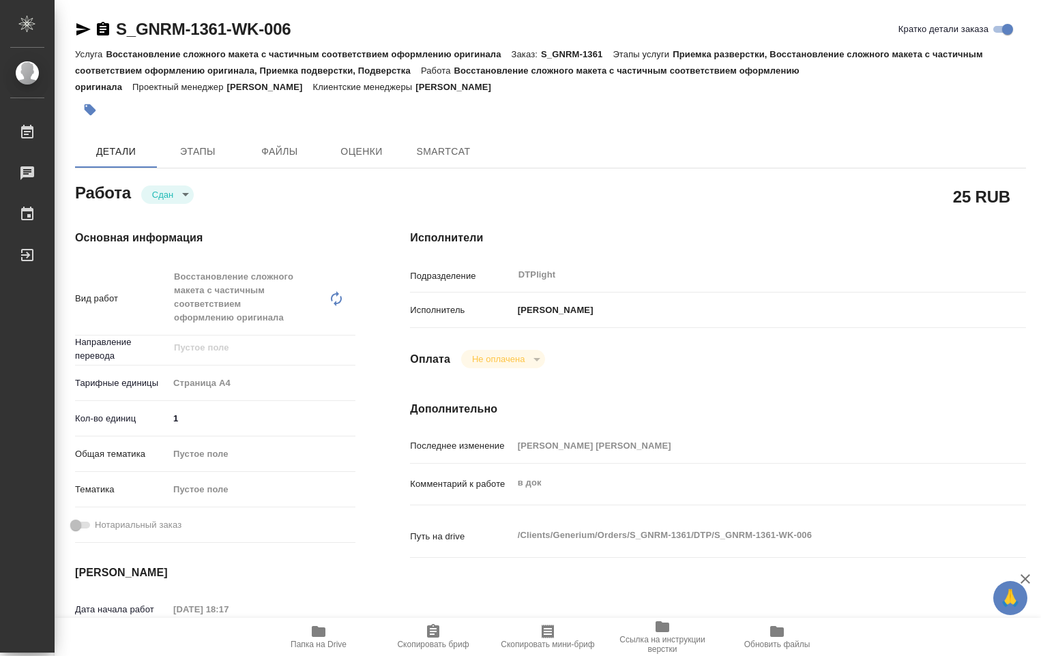
type textarea "x"
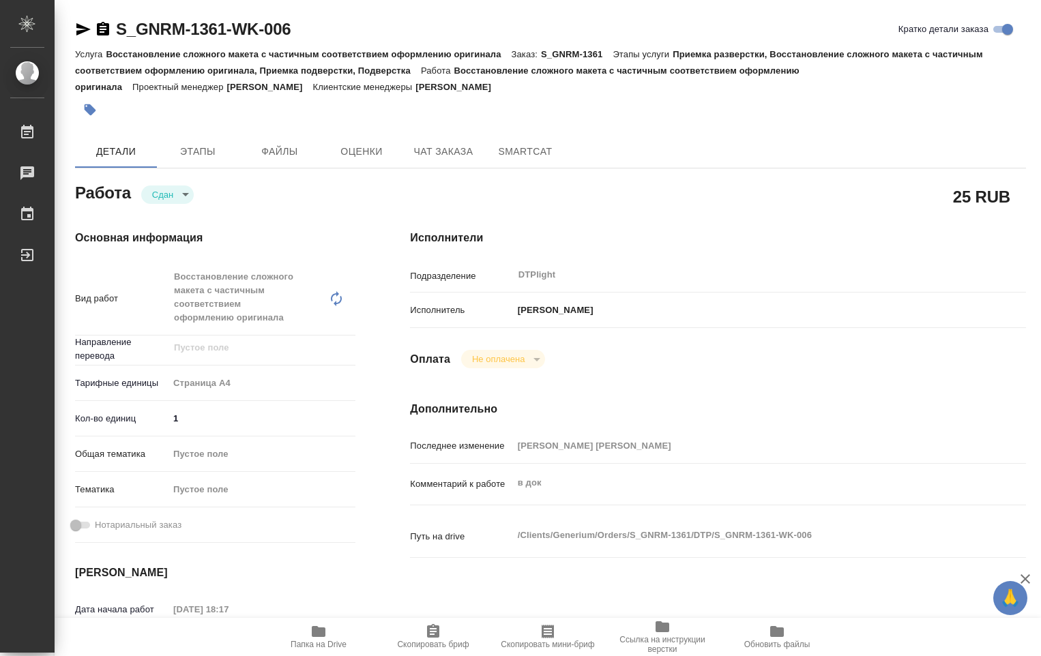
type textarea "x"
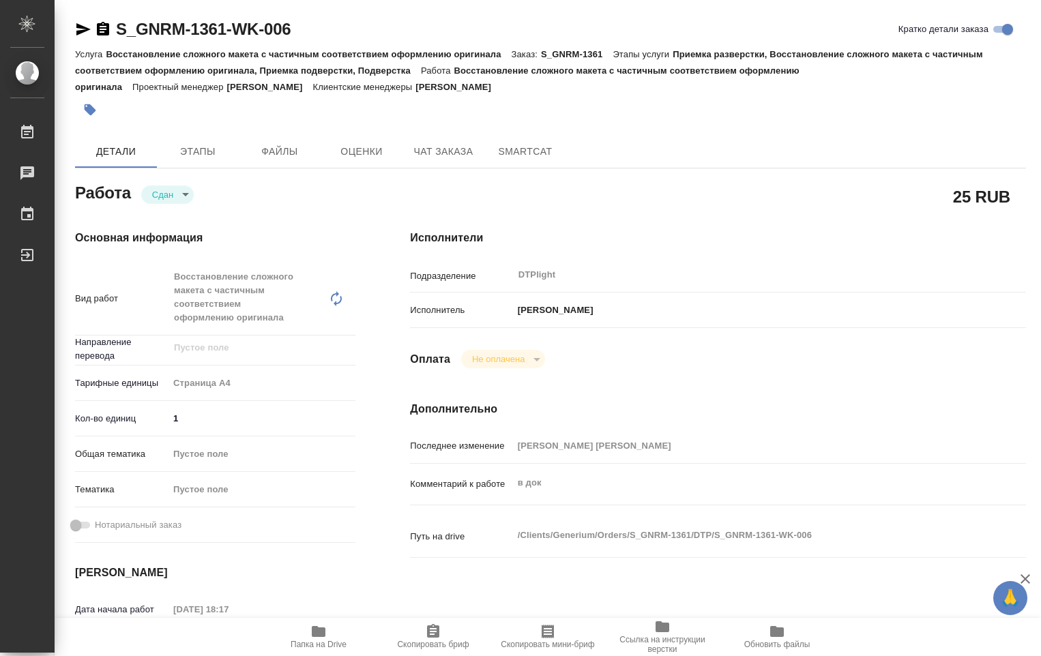
type textarea "x"
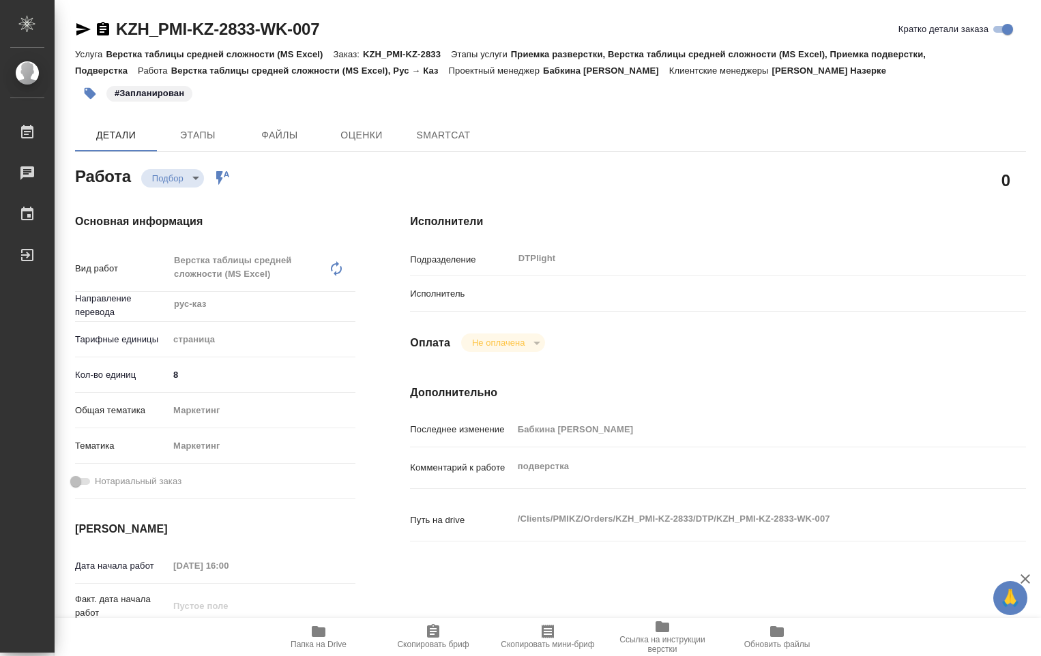
type textarea "x"
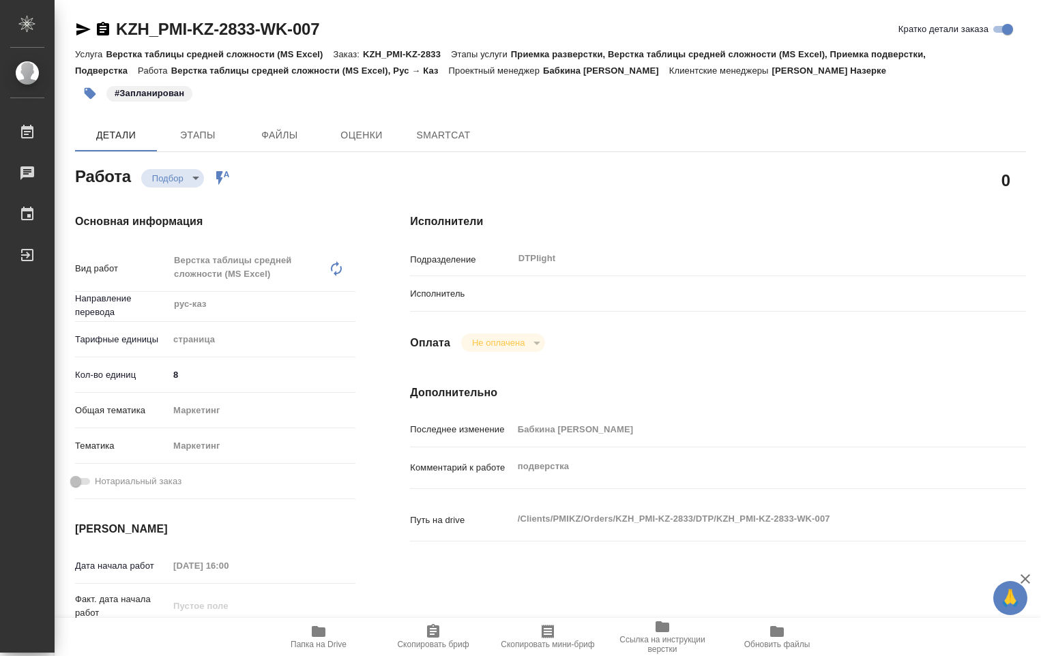
type textarea "x"
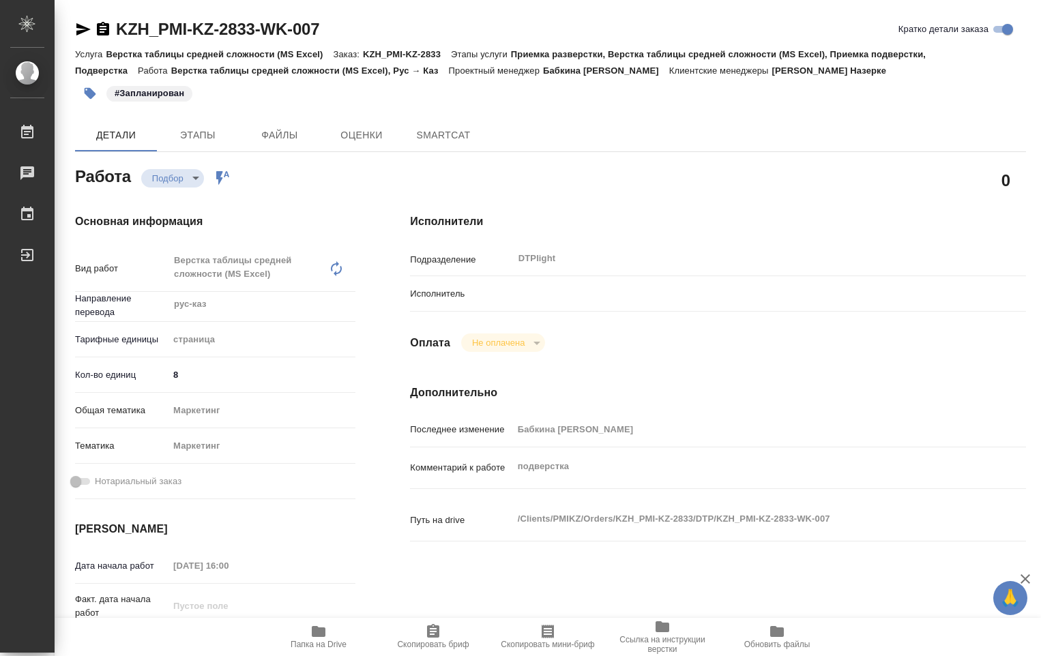
type textarea "x"
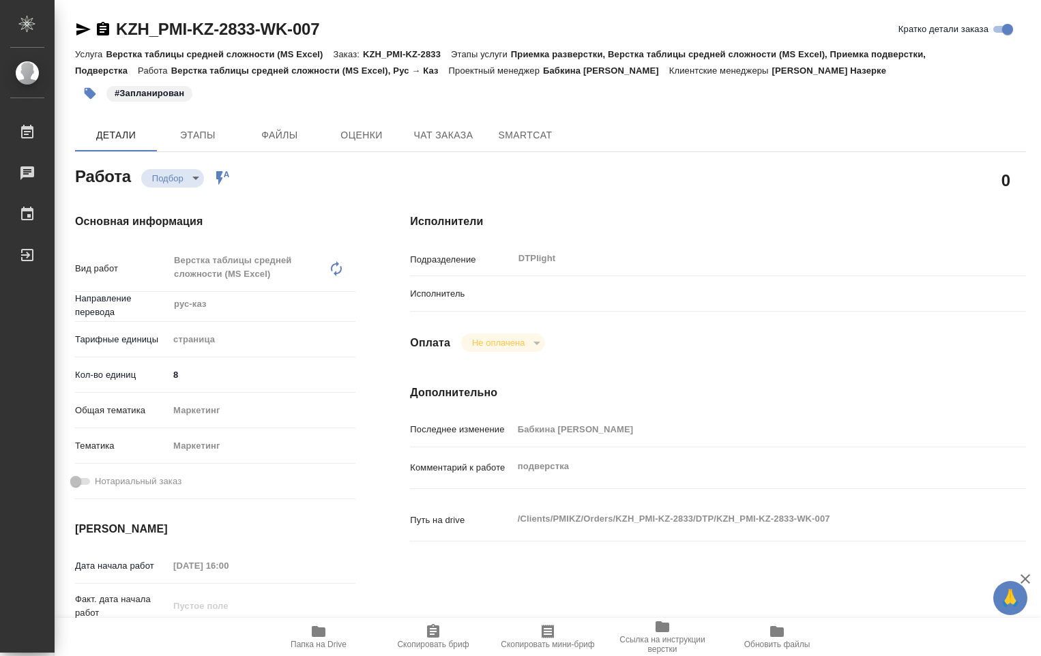
type textarea "x"
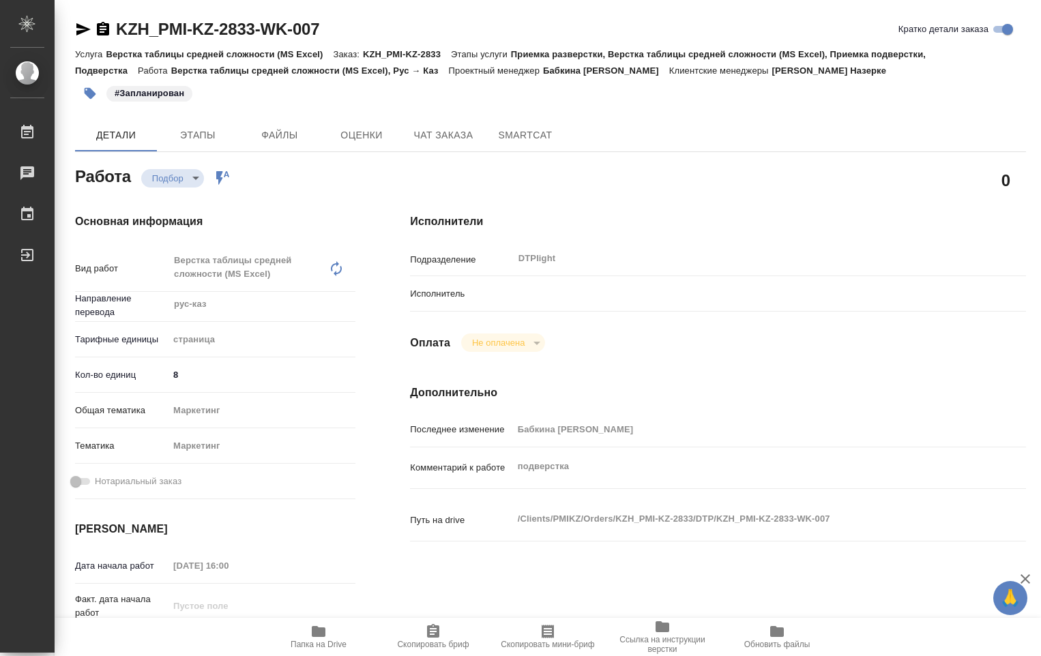
type textarea "x"
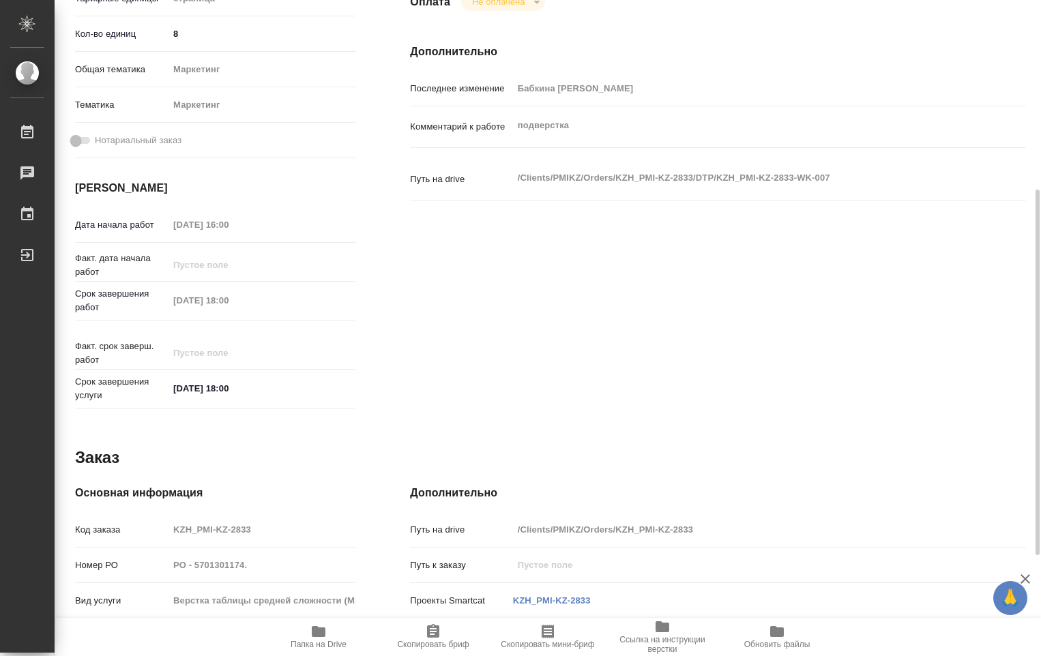
scroll to position [521, 0]
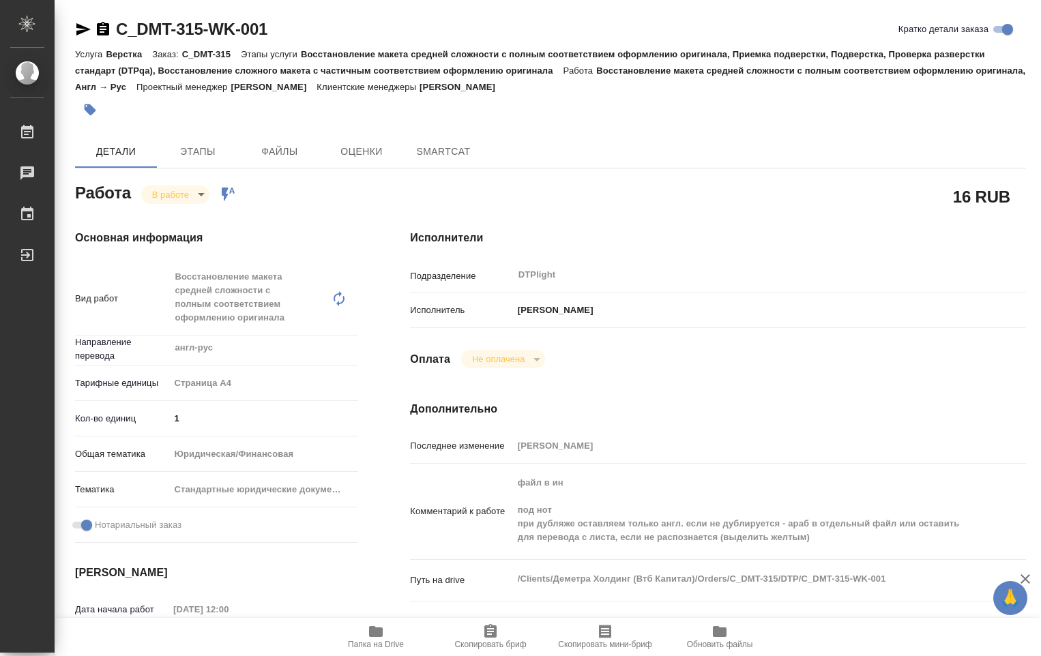
type textarea "x"
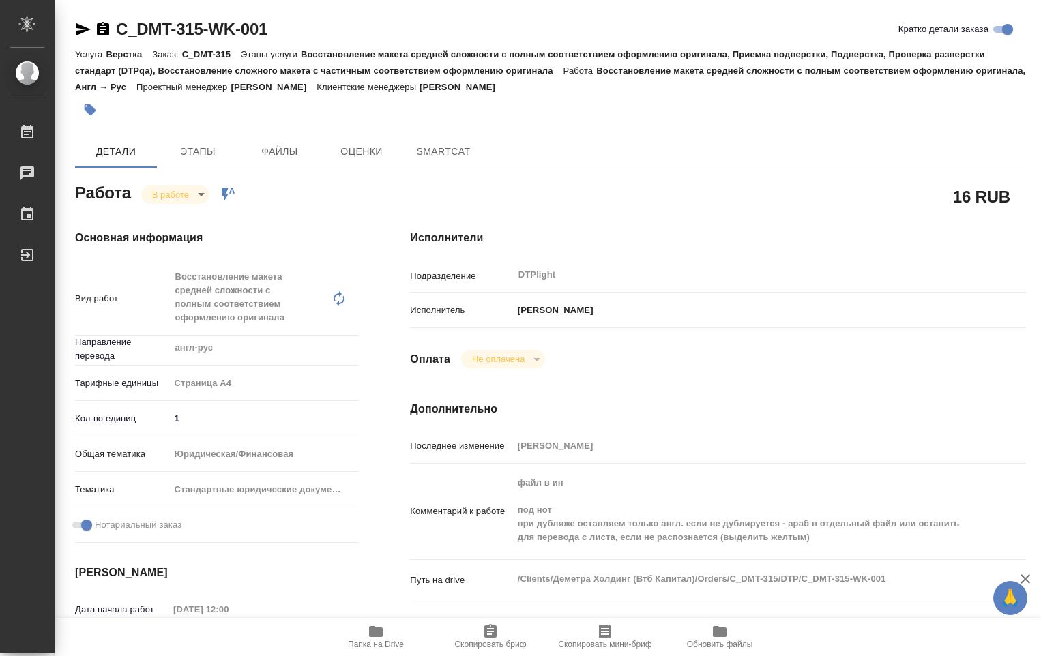
type textarea "x"
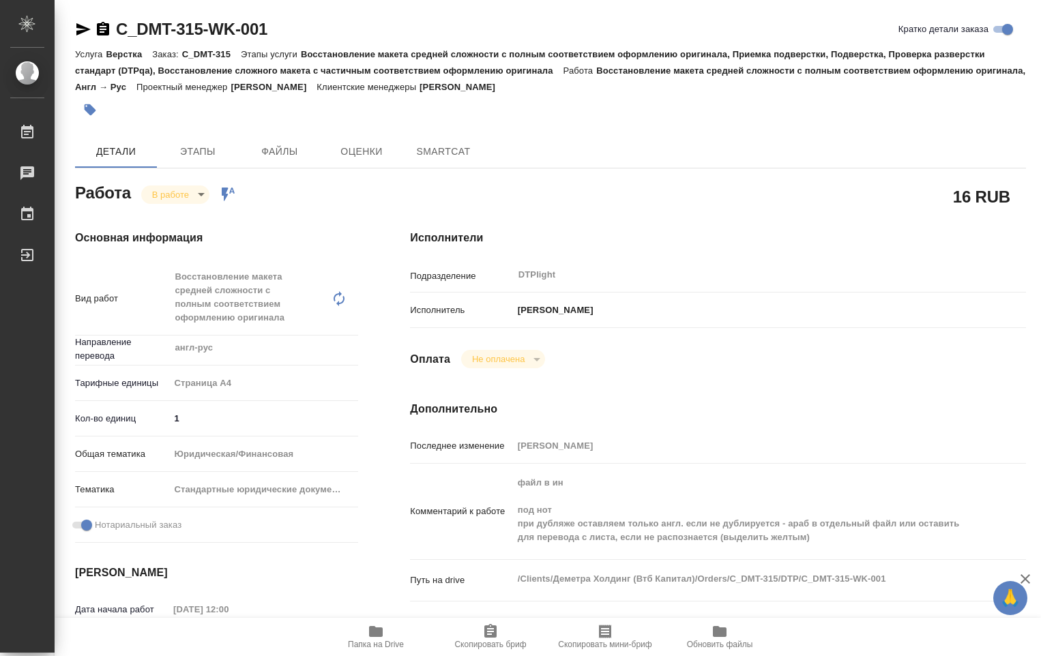
type textarea "x"
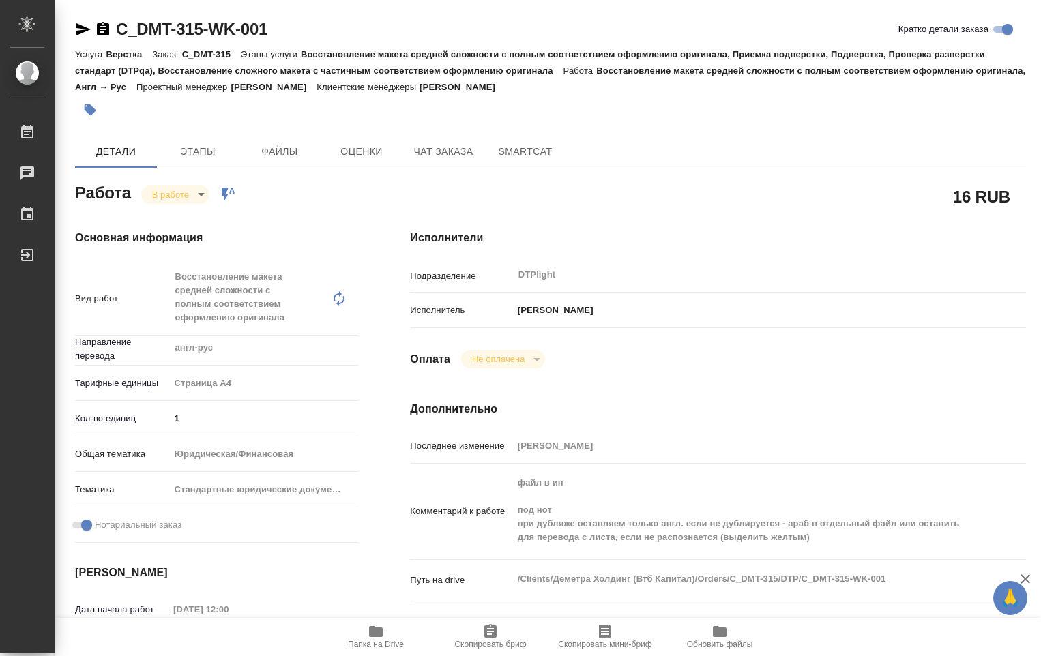
type textarea "x"
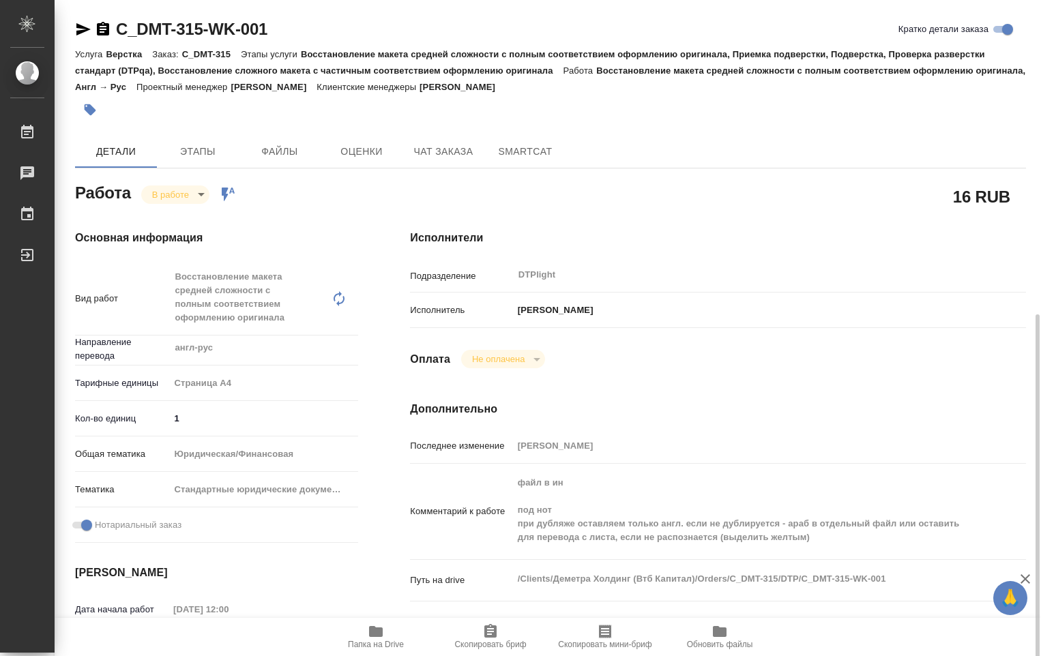
scroll to position [273, 0]
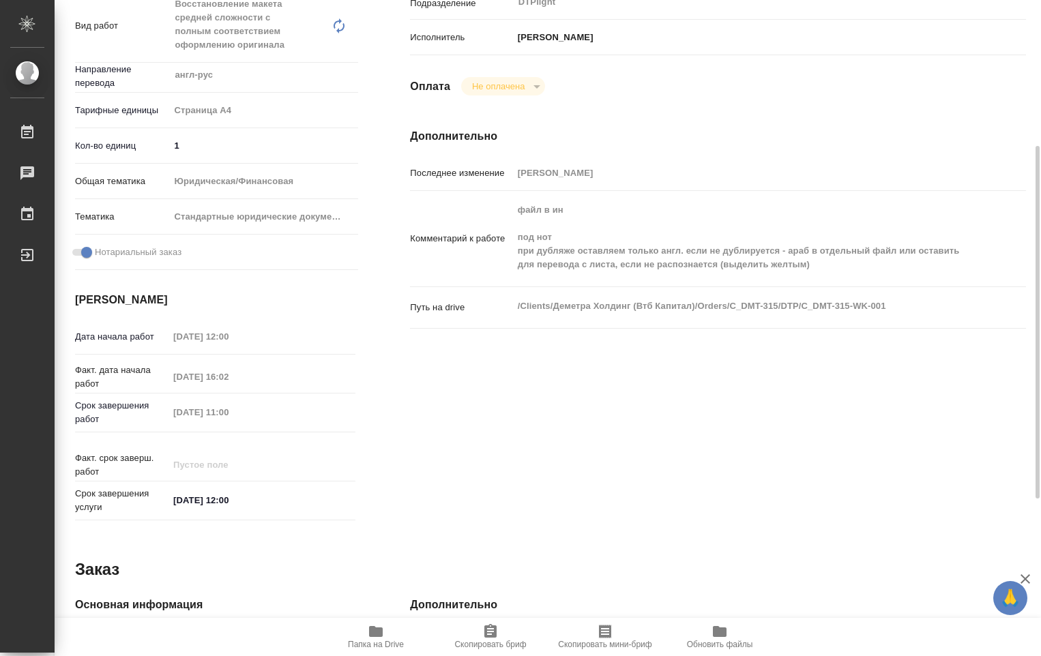
type textarea "x"
